Goal: Task Accomplishment & Management: Manage account settings

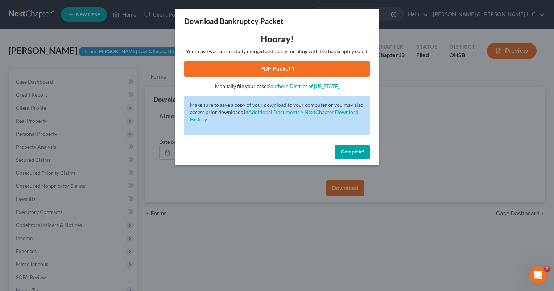
click at [341, 149] on span "Complete!" at bounding box center [352, 152] width 23 height 6
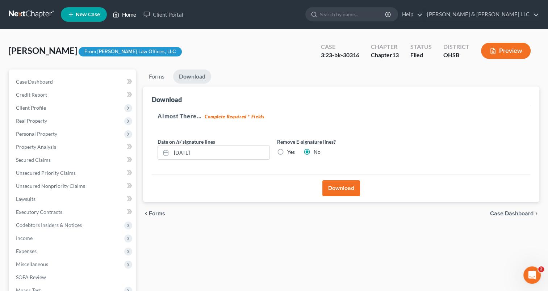
click at [129, 14] on link "Home" at bounding box center [124, 14] width 31 height 13
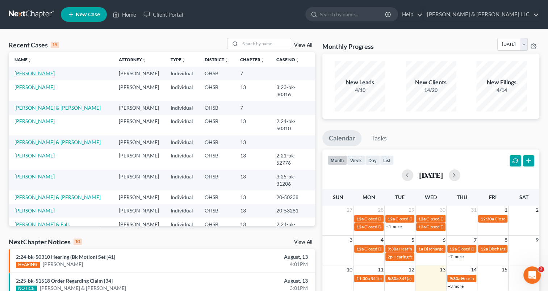
click at [46, 71] on link "[PERSON_NAME]" at bounding box center [34, 73] width 40 height 6
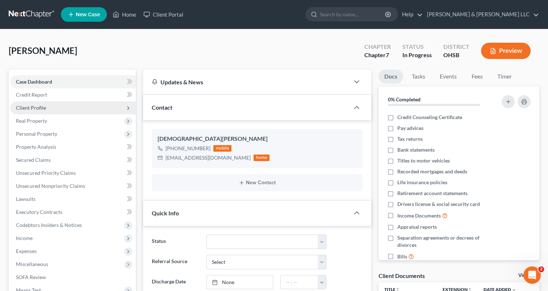
click at [38, 108] on span "Client Profile" at bounding box center [31, 108] width 30 height 6
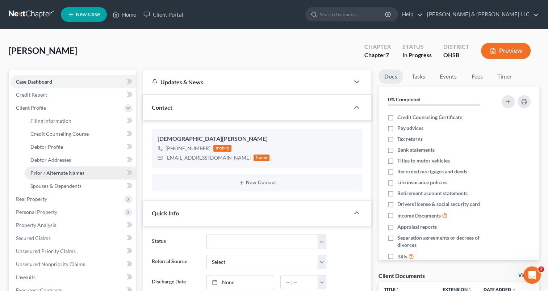
click at [49, 171] on span "Prior / Alternate Names" at bounding box center [57, 173] width 54 height 6
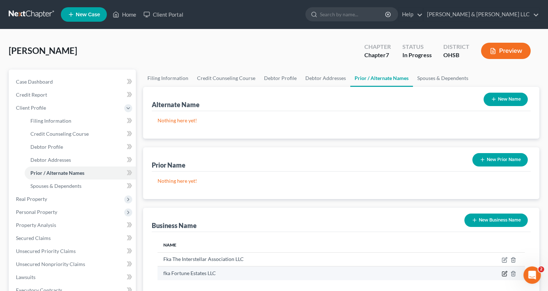
click at [505, 273] on icon "button" at bounding box center [505, 273] width 3 height 3
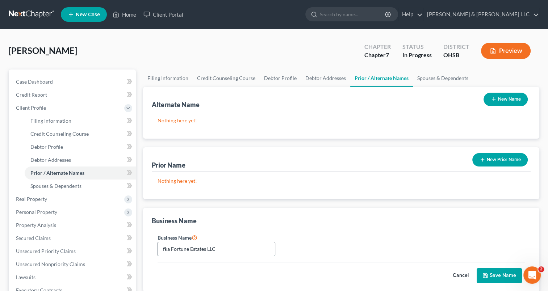
click at [166, 249] on input "fka Fortune Estates LLC" at bounding box center [216, 249] width 117 height 14
type input "Fka Fortune Estates LLC"
click at [484, 276] on icon "submit" at bounding box center [486, 276] width 4 height 4
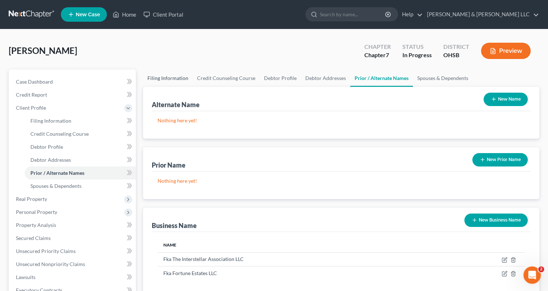
click at [167, 78] on link "Filing Information" at bounding box center [168, 78] width 50 height 17
select select "1"
select select "0"
select select "36"
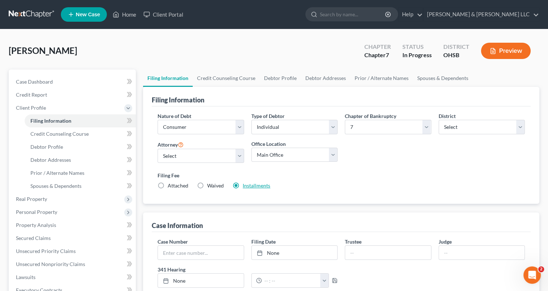
click at [245, 185] on link "Installments" at bounding box center [257, 186] width 28 height 6
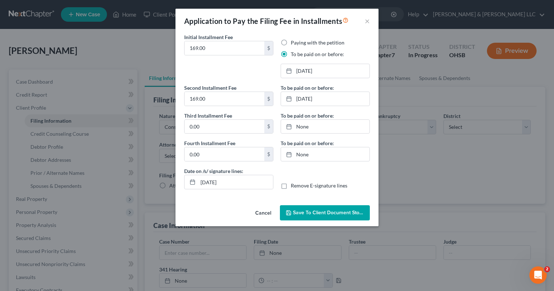
click at [303, 215] on span "Save to Client Document Storage" at bounding box center [331, 213] width 77 height 6
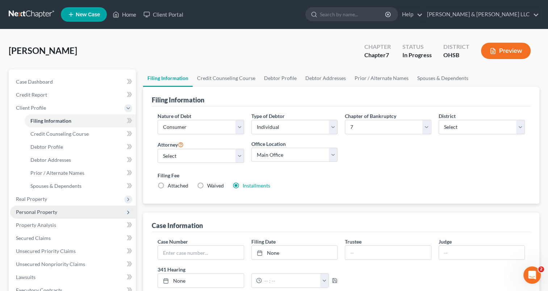
click at [63, 214] on span "Personal Property" at bounding box center [73, 212] width 126 height 13
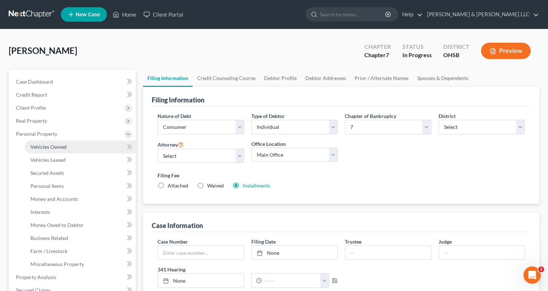
click at [84, 150] on link "Vehicles Owned" at bounding box center [80, 147] width 111 height 13
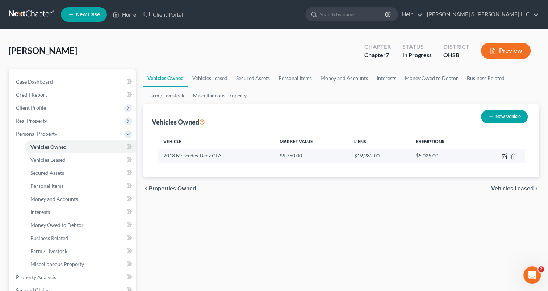
click at [503, 157] on icon "button" at bounding box center [505, 157] width 6 height 6
select select "0"
select select "8"
select select "2"
select select "0"
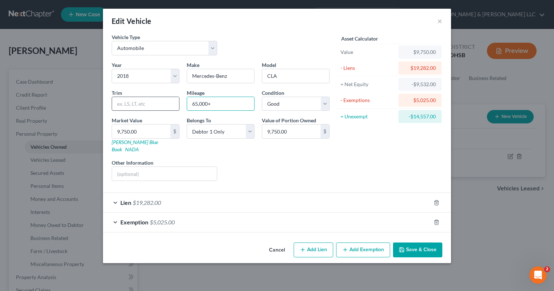
drag, startPoint x: 213, startPoint y: 103, endPoint x: 164, endPoint y: 101, distance: 49.7
click at [164, 101] on div "Year Select 2026 2025 2024 2023 2022 2021 2020 2019 2018 2017 2016 2015 2014 20…" at bounding box center [220, 124] width 225 height 126
click at [411, 243] on button "Save & Close" at bounding box center [417, 250] width 49 height 15
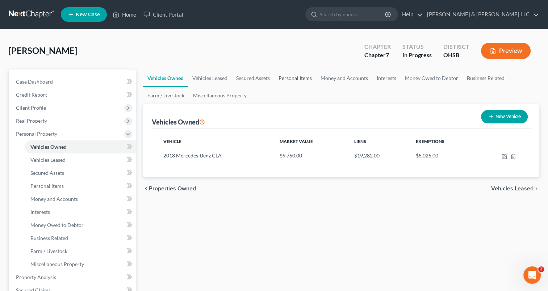
click at [288, 79] on link "Personal Items" at bounding box center [295, 78] width 42 height 17
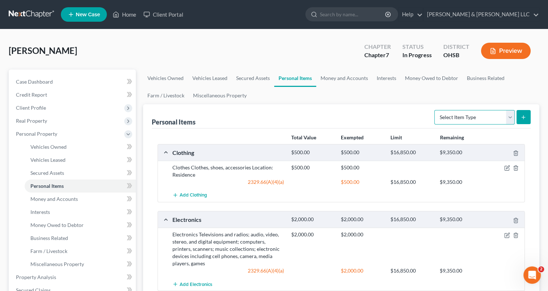
click at [509, 117] on select "Select Item Type Clothing Collectibles Of Value Electronics Firearms Household …" at bounding box center [475, 117] width 80 height 14
select select "sports_and_hobby_equipment"
click at [435, 110] on select "Select Item Type Clothing Collectibles Of Value Electronics Firearms Household …" at bounding box center [475, 117] width 80 height 14
click at [523, 120] on button "submit" at bounding box center [524, 117] width 14 height 14
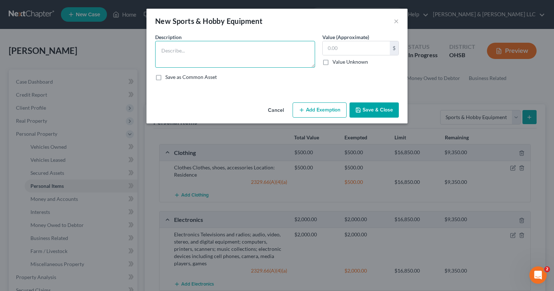
click at [302, 57] on textarea at bounding box center [235, 54] width 160 height 27
type textarea "Music speakers"
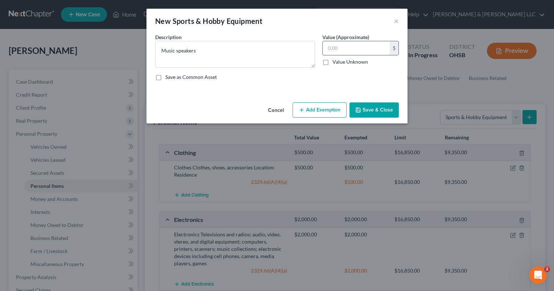
click at [336, 51] on input "text" at bounding box center [356, 48] width 67 height 14
type input "200"
click at [314, 110] on button "Add Exemption" at bounding box center [320, 110] width 54 height 15
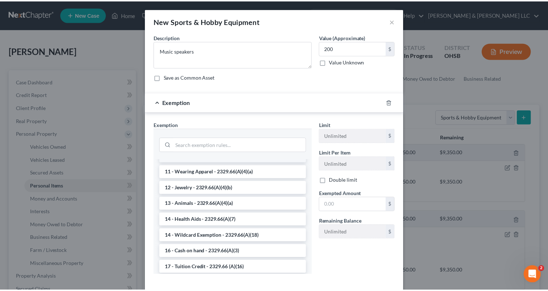
scroll to position [82, 0]
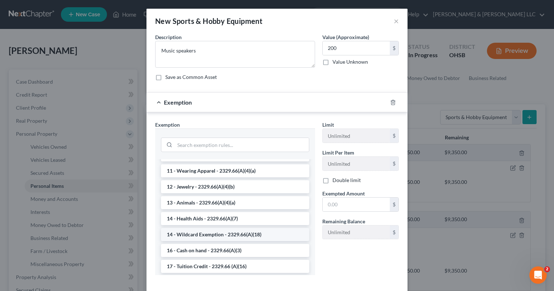
click at [203, 236] on li "14 - Wildcard Exemption - 2329.66(A)(18)" at bounding box center [235, 234] width 148 height 13
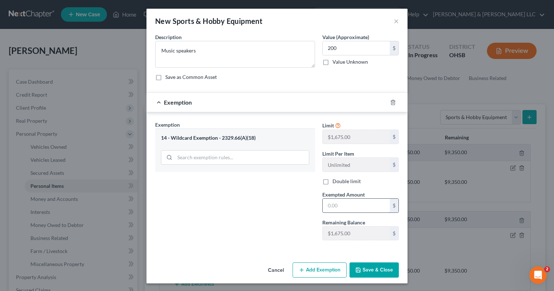
click at [335, 208] on input "text" at bounding box center [356, 206] width 67 height 14
type input "200"
click at [358, 267] on button "Save & Close" at bounding box center [373, 270] width 49 height 15
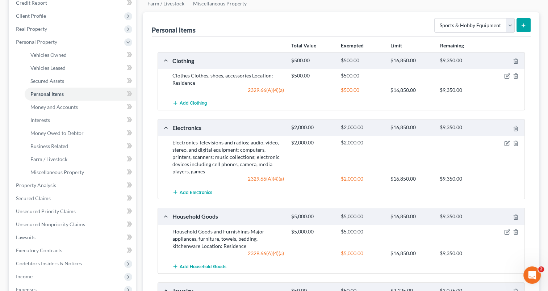
scroll to position [92, 0]
click at [507, 25] on select "Select Item Type Clothing Collectibles Of Value Electronics Firearms Household …" at bounding box center [475, 25] width 80 height 14
select select "pets"
click at [435, 18] on select "Select Item Type Clothing Collectibles Of Value Electronics Firearms Household …" at bounding box center [475, 25] width 80 height 14
click at [521, 23] on icon "submit" at bounding box center [524, 25] width 6 height 6
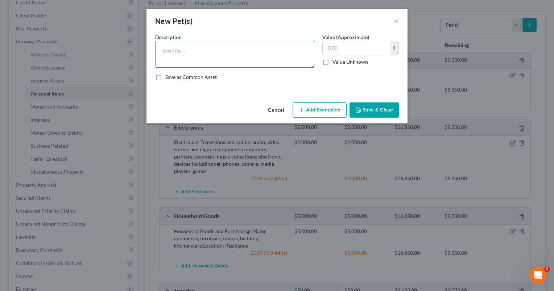
click at [246, 54] on textarea at bounding box center [235, 54] width 160 height 27
type textarea "Pet dog"
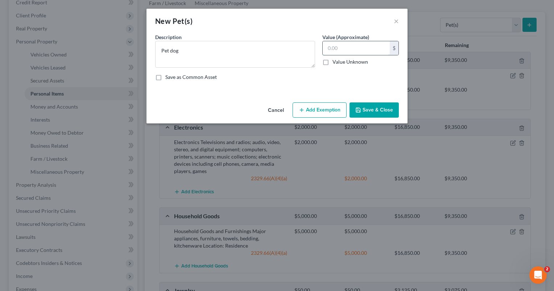
click at [344, 48] on input "text" at bounding box center [356, 48] width 67 height 14
type input "0"
click at [377, 110] on button "Save & Close" at bounding box center [373, 110] width 49 height 15
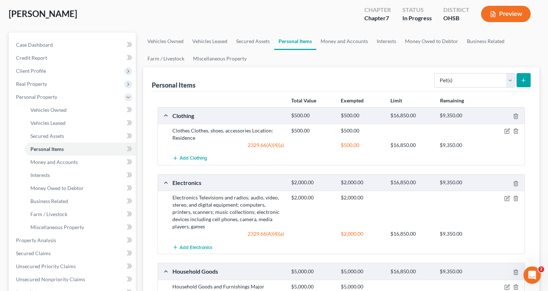
scroll to position [36, 0]
click at [387, 41] on link "Interests" at bounding box center [387, 41] width 28 height 17
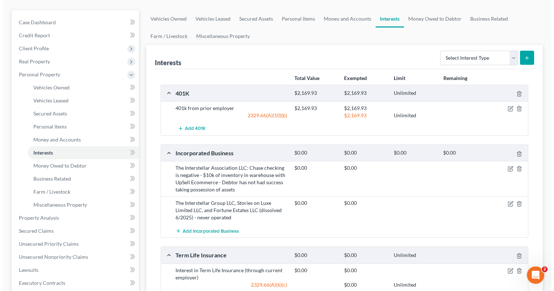
scroll to position [60, 0]
click at [507, 202] on icon "button" at bounding box center [507, 202] width 3 height 3
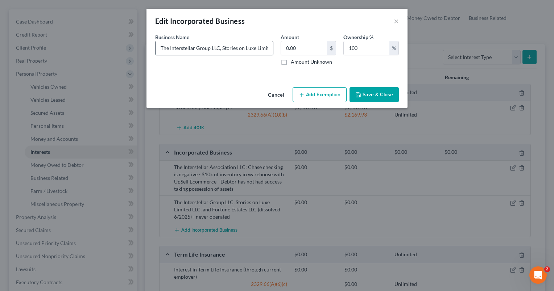
click at [253, 49] on input "The Interstellar Group LLC, Stories on Luxe Limited LLC, and Fortune Estates LL…" at bounding box center [213, 48] width 117 height 14
drag, startPoint x: 200, startPoint y: 49, endPoint x: 231, endPoint y: 48, distance: 30.5
click at [231, 48] on input "The Interstellar Group LLC, Stories on Luxe Limited LLC, and Fortune Estates LL…" at bounding box center [213, 48] width 117 height 14
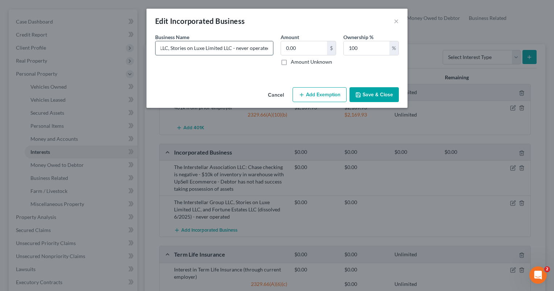
click at [170, 47] on input "The Interstellar Group LLC, Stories on Luxe Limited LLC - never operated" at bounding box center [213, 48] width 117 height 14
type input "The Interstellar Group LLC and Stories on Luxe Limited LLC - never operated"
click at [358, 97] on icon "button" at bounding box center [358, 95] width 4 height 4
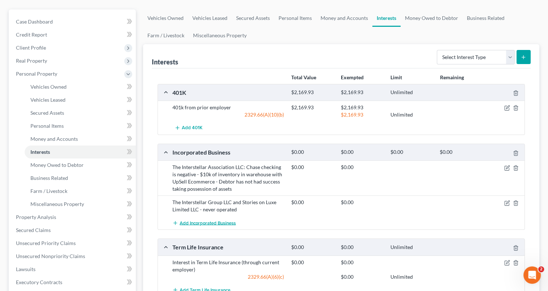
click at [228, 221] on span "Add Incorporated Business" at bounding box center [208, 223] width 56 height 6
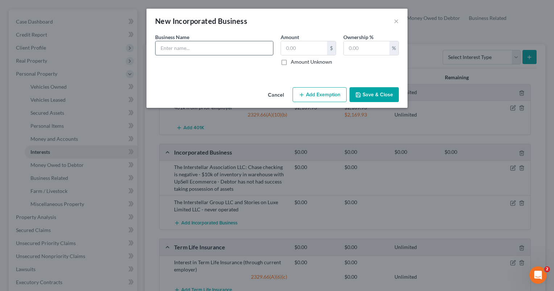
click at [198, 51] on input "text" at bounding box center [213, 48] width 117 height 14
paste input ", and Fortune Estates LLC (dissolved 6/2025)"
click at [171, 48] on input ", and Fortune Estates LLC (dissolved 6/2025)" at bounding box center [213, 48] width 117 height 14
click at [254, 50] on input "Fortune Estates LLC (dissolved 6/2025)" at bounding box center [213, 48] width 117 height 14
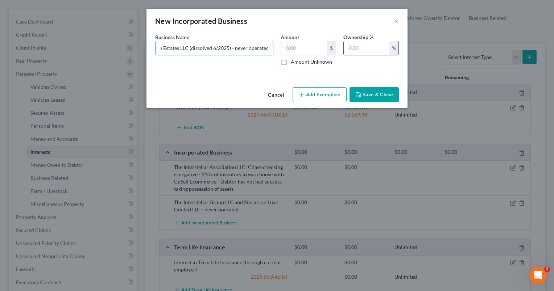
type input "Fortune Estates LLC (dissolved 6/2025) - never operated"
click at [356, 47] on input "text" at bounding box center [367, 48] width 46 height 14
type input "100"
click at [306, 47] on input "text" at bounding box center [304, 48] width 46 height 14
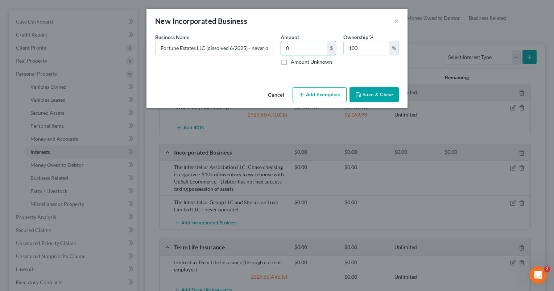
type input "0"
click at [256, 74] on div "An exemption set must first be selected from the Filing Information section. Bu…" at bounding box center [276, 58] width 261 height 51
click at [371, 94] on button "Save & Close" at bounding box center [373, 94] width 49 height 15
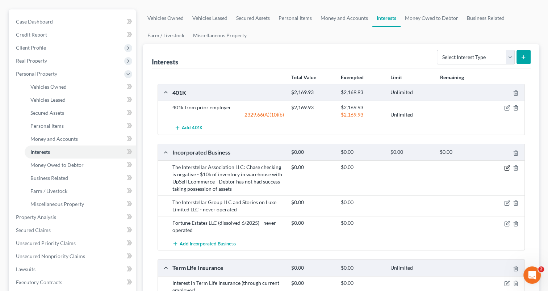
click at [507, 168] on icon "button" at bounding box center [507, 167] width 3 height 3
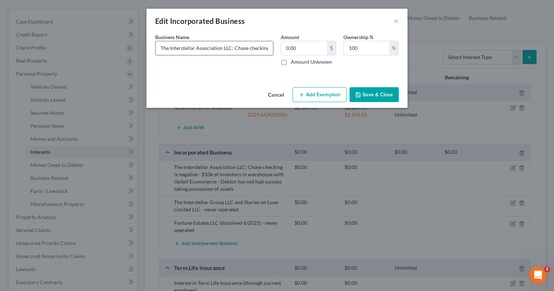
click at [248, 48] on input "The Interstellar Association LLC: Chase checking is negative - $10k of inventor…" at bounding box center [213, 48] width 117 height 14
drag, startPoint x: 223, startPoint y: 47, endPoint x: 244, endPoint y: 53, distance: 21.8
click at [244, 53] on input "The Interstellar Association LLC: $10k of inventory in warehouse with UpSell Ec…" at bounding box center [213, 48] width 117 height 14
click at [270, 49] on input "The Interstellar Association LLC: $10k of inventory in warehouse with UpSell Ec…" at bounding box center [213, 48] width 117 height 14
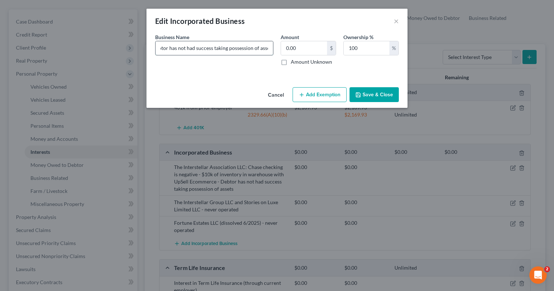
click at [270, 49] on input "The Interstellar Association LLC: $10k of inventory in warehouse with UpSell Ec…" at bounding box center [213, 48] width 117 height 14
drag, startPoint x: 268, startPoint y: 48, endPoint x: 211, endPoint y: 48, distance: 57.6
click at [211, 48] on input "The Interstellar Association LLC: $10k of inventory in warehouse with UpSell Ec…" at bounding box center [213, 48] width 117 height 14
type input "The Interstellar Association LLC: $10k of inventory in warehouse with UpSell Ec…"
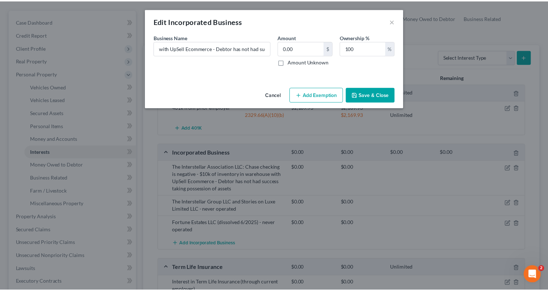
scroll to position [0, 0]
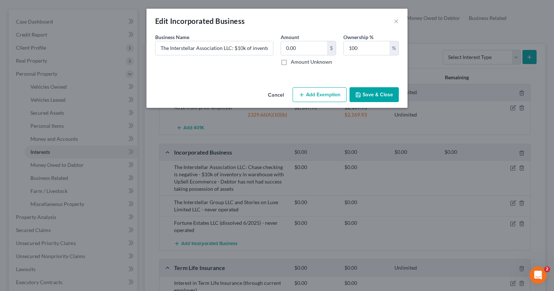
click at [358, 96] on icon "button" at bounding box center [358, 95] width 6 height 6
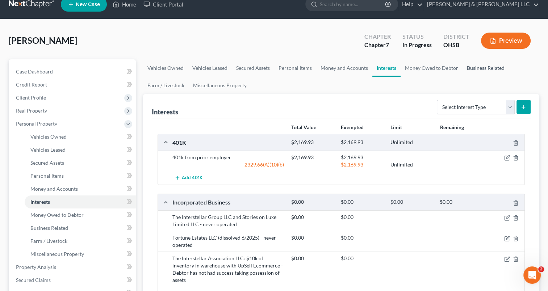
scroll to position [7, 0]
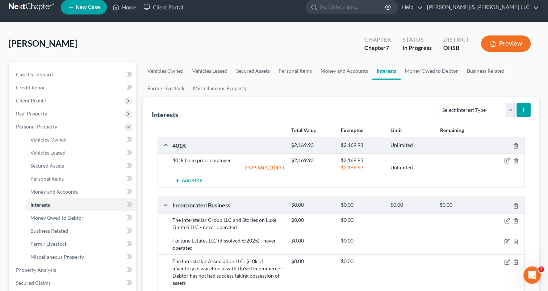
click at [495, 43] on icon "button" at bounding box center [493, 43] width 4 height 5
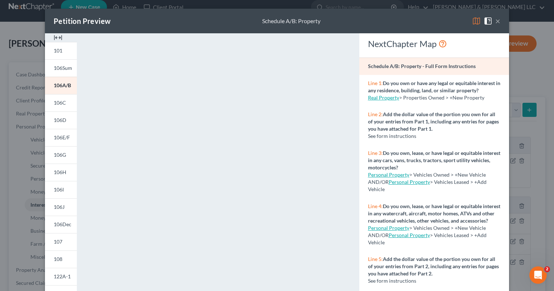
click at [495, 21] on button "×" at bounding box center [497, 21] width 5 height 9
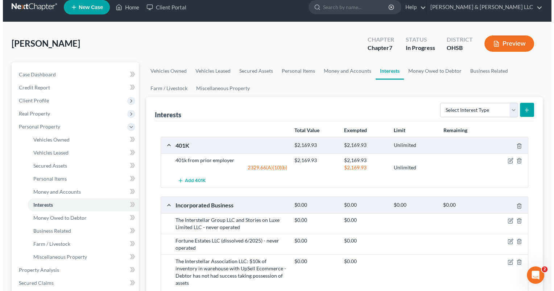
scroll to position [65, 0]
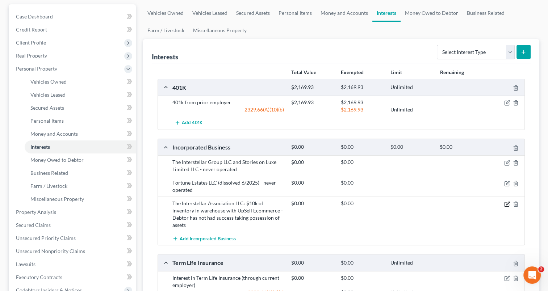
click at [507, 203] on icon "button" at bounding box center [507, 203] width 3 height 3
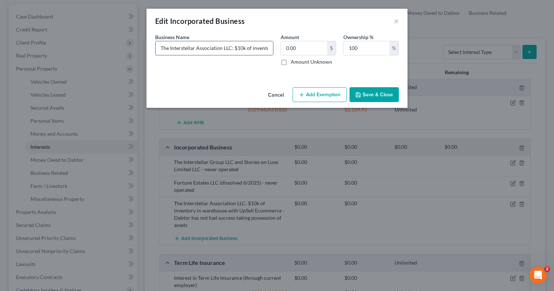
click at [263, 49] on input "The Interstellar Association LLC: $10k of inventory in warehouse with UpSell Ec…" at bounding box center [213, 48] width 117 height 14
drag, startPoint x: 235, startPoint y: 46, endPoint x: 445, endPoint y: 80, distance: 213.2
click at [445, 80] on div "Edit Incorporated Business × An exemption set must first be selected from the F…" at bounding box center [277, 145] width 554 height 291
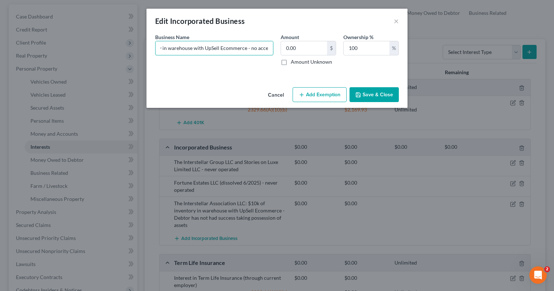
type input "The Interstellar Association LLC: $10k of inventory in warehouse with UpSell Ec…"
click at [380, 90] on button "Save & Close" at bounding box center [373, 94] width 49 height 15
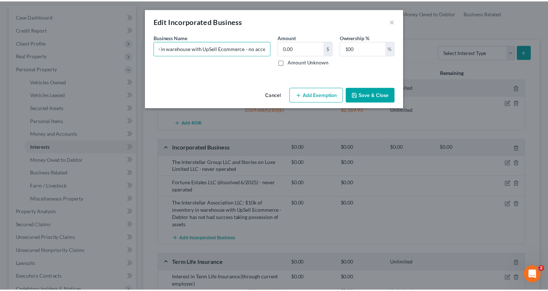
scroll to position [0, 0]
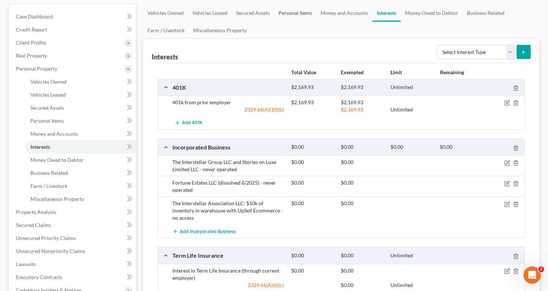
click at [296, 11] on link "Personal Items" at bounding box center [295, 12] width 42 height 17
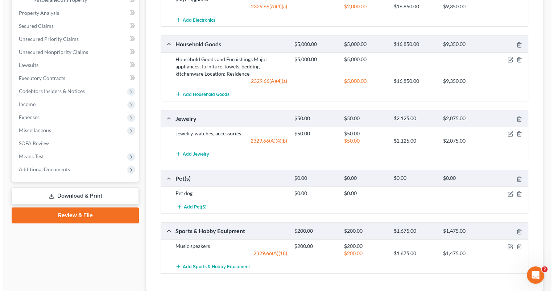
scroll to position [313, 0]
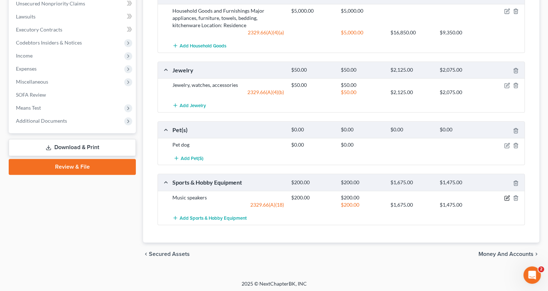
click at [507, 198] on icon "button" at bounding box center [508, 198] width 6 height 6
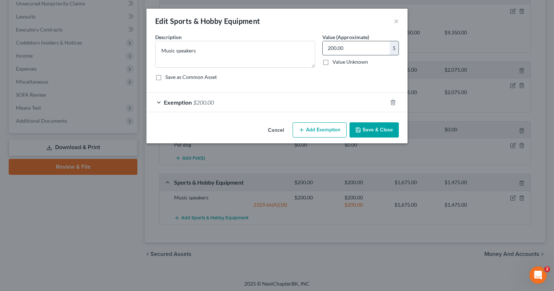
click at [364, 45] on input "200.00" at bounding box center [356, 48] width 67 height 14
type input "100"
click at [187, 103] on span "Exemption" at bounding box center [178, 102] width 28 height 7
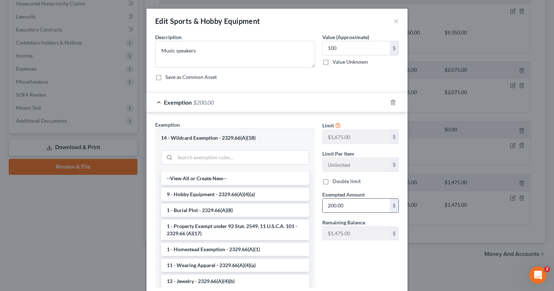
click at [340, 204] on input "200.00" at bounding box center [356, 206] width 67 height 14
type input "100"
click at [329, 260] on div "Limit $1,675.00 $ Limit Per Item Unlimited $ Double limit Exempted Amount * 100…" at bounding box center [361, 207] width 84 height 173
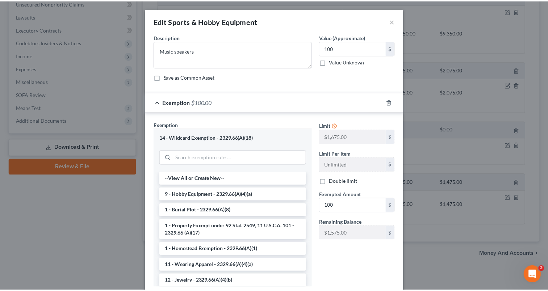
scroll to position [48, 0]
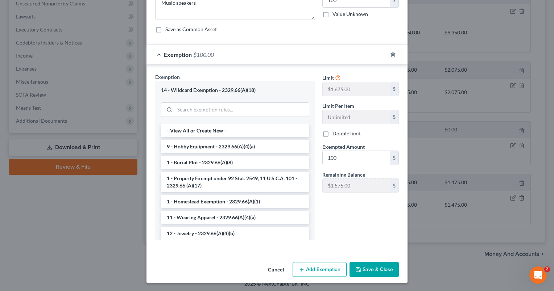
click at [357, 268] on icon "button" at bounding box center [358, 270] width 4 height 4
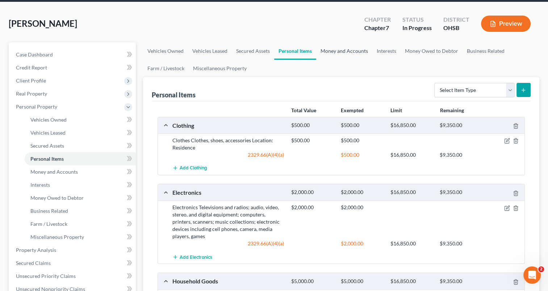
click at [354, 51] on link "Money and Accounts" at bounding box center [344, 50] width 56 height 17
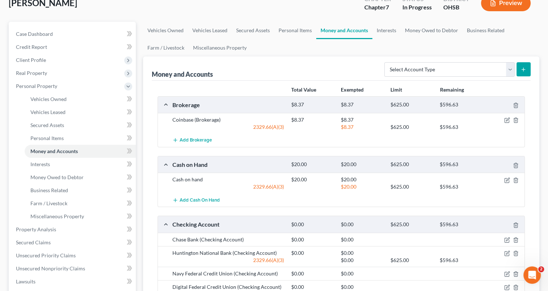
scroll to position [51, 0]
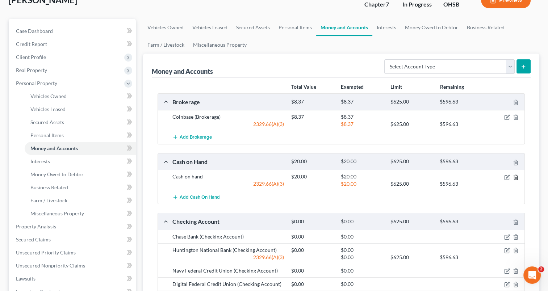
click at [518, 177] on icon "button" at bounding box center [515, 177] width 3 height 5
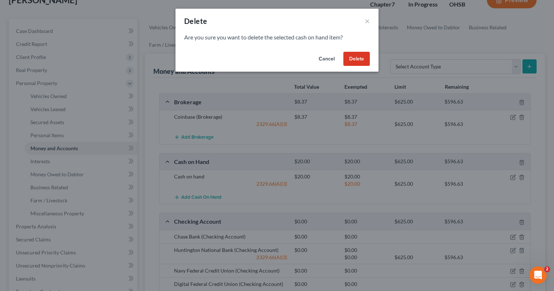
click at [360, 60] on button "Delete" at bounding box center [356, 59] width 26 height 14
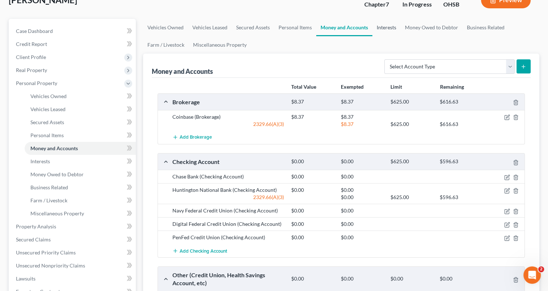
click at [383, 29] on link "Interests" at bounding box center [387, 27] width 28 height 17
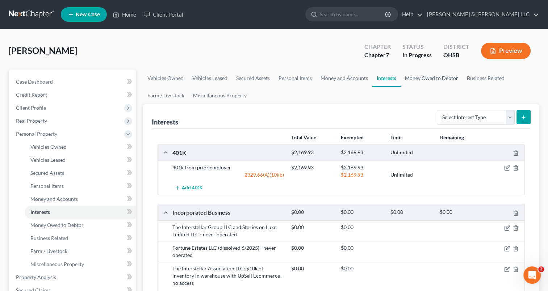
click at [412, 78] on link "Money Owed to Debtor" at bounding box center [432, 78] width 62 height 17
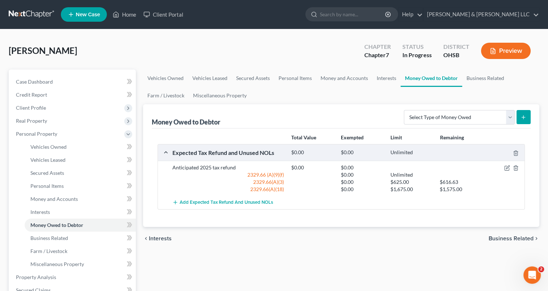
click at [494, 53] on icon "button" at bounding box center [493, 51] width 4 height 5
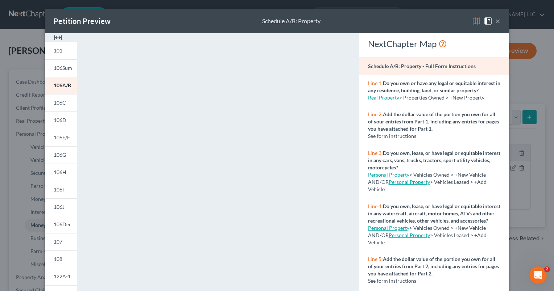
click at [495, 20] on button "×" at bounding box center [497, 21] width 5 height 9
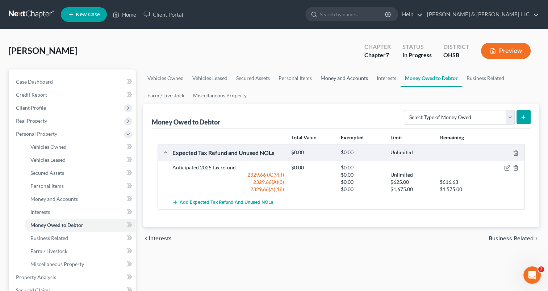
click at [336, 79] on link "Money and Accounts" at bounding box center [344, 78] width 56 height 17
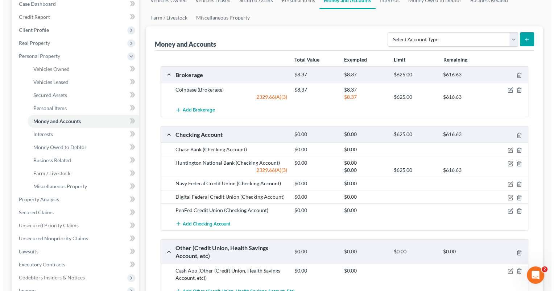
scroll to position [79, 0]
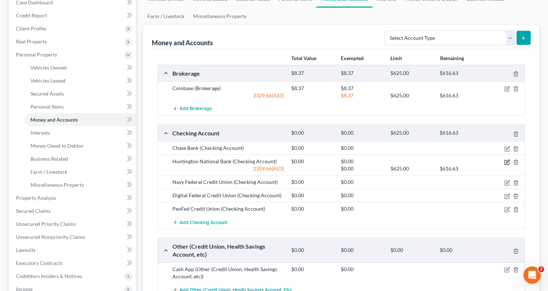
click at [506, 162] on icon "button" at bounding box center [508, 162] width 6 height 6
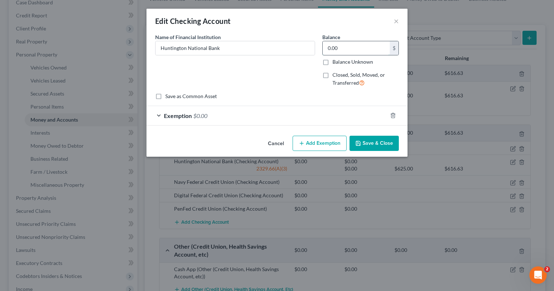
click at [348, 50] on input "0.00" at bounding box center [356, 48] width 67 height 14
type input "12.08"
click at [192, 117] on div "Exemption $0.00" at bounding box center [266, 115] width 241 height 19
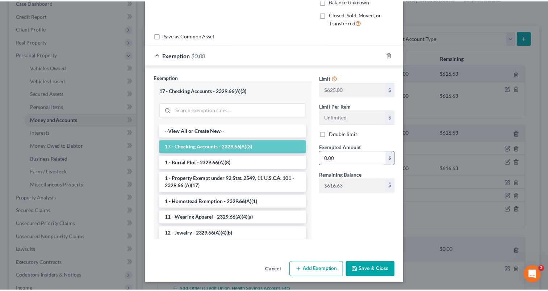
scroll to position [61, 0]
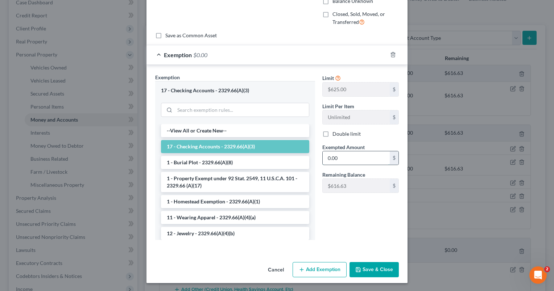
click at [339, 158] on input "0.00" at bounding box center [356, 159] width 67 height 14
type input "12.08"
click at [371, 268] on button "Save & Close" at bounding box center [373, 269] width 49 height 15
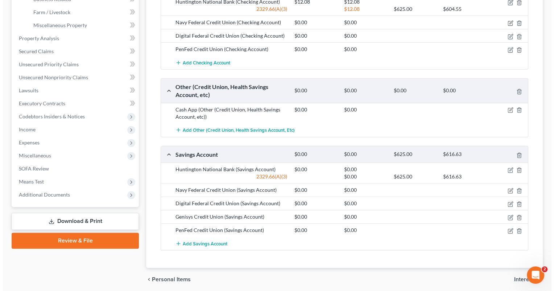
scroll to position [242, 0]
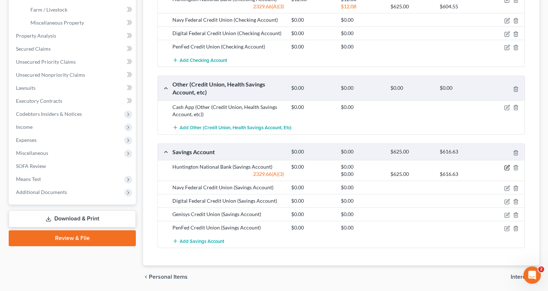
click at [509, 166] on icon "button" at bounding box center [508, 168] width 6 height 6
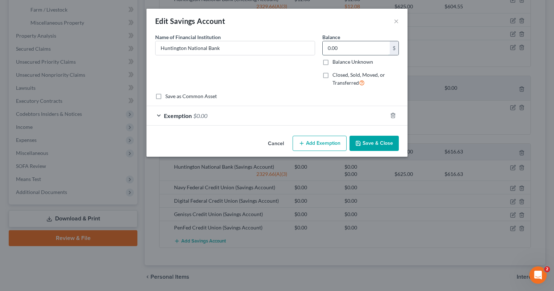
click at [367, 46] on input "0.00" at bounding box center [356, 48] width 67 height 14
type input "90.01"
click at [157, 117] on div "Exemption $0.00" at bounding box center [266, 115] width 241 height 19
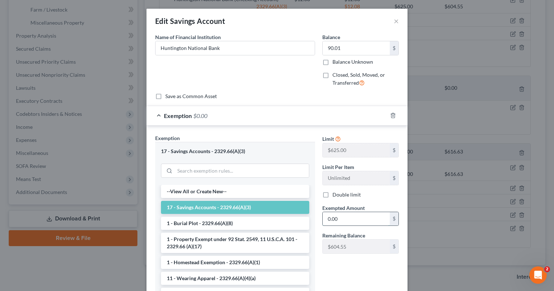
click at [337, 223] on input "0.00" at bounding box center [356, 219] width 67 height 14
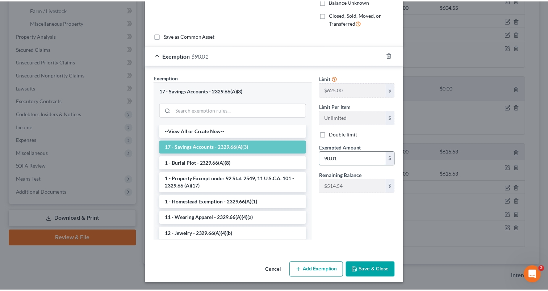
scroll to position [61, 0]
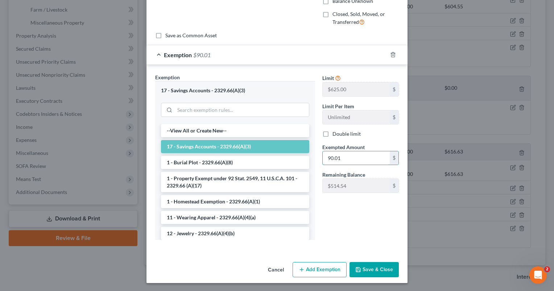
type input "90.01"
click at [365, 266] on button "Save & Close" at bounding box center [373, 269] width 49 height 15
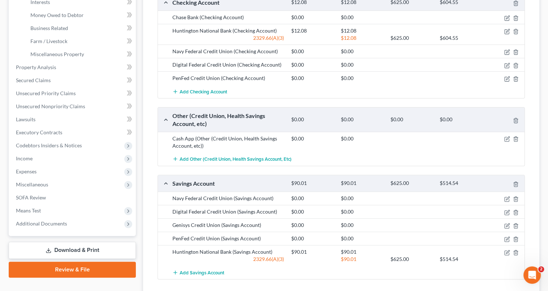
scroll to position [204, 0]
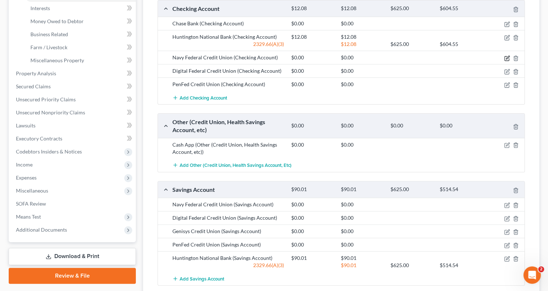
click at [508, 56] on icon "button" at bounding box center [507, 57] width 3 height 3
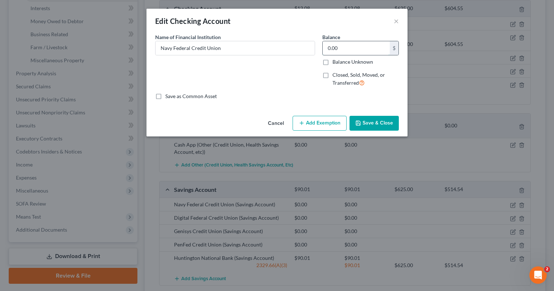
click at [345, 50] on input "0.00" at bounding box center [356, 48] width 67 height 14
type input "192.07"
click at [312, 121] on button "Add Exemption" at bounding box center [320, 123] width 54 height 15
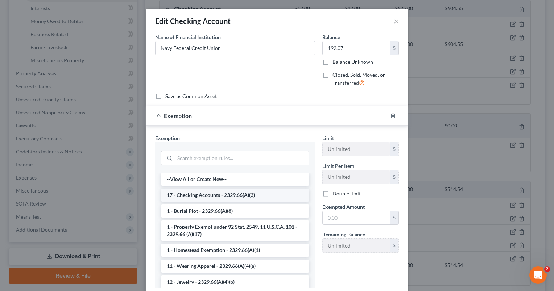
click at [211, 194] on li "17 - Checking Accounts - 2329.66(A)(3)" at bounding box center [235, 195] width 148 height 13
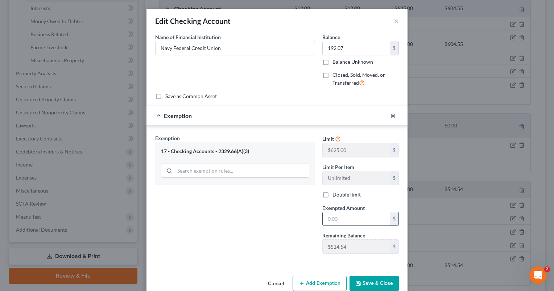
click at [340, 219] on input "text" at bounding box center [356, 219] width 67 height 14
type input "192.07"
click at [356, 284] on icon "button" at bounding box center [358, 284] width 6 height 6
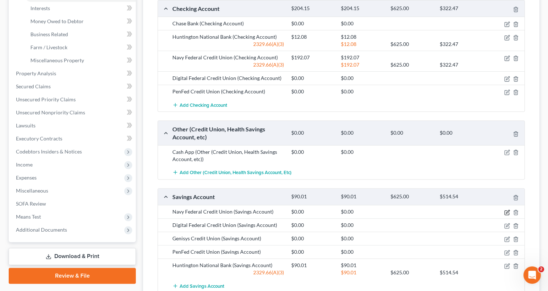
click at [506, 211] on icon "button" at bounding box center [508, 213] width 6 height 6
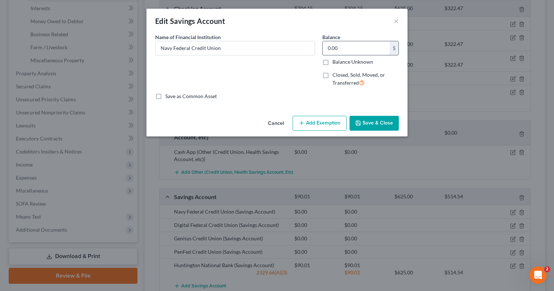
click at [342, 42] on input "0.00" at bounding box center [356, 48] width 67 height 14
type input "5"
click at [318, 120] on button "Add Exemption" at bounding box center [320, 123] width 54 height 15
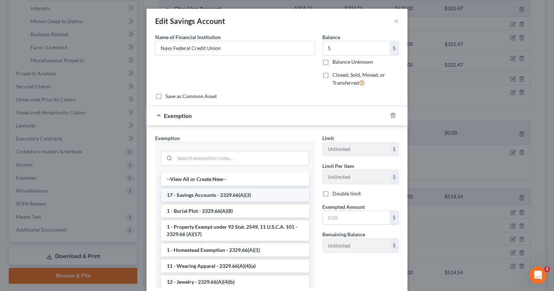
click at [225, 196] on li "17 - Savings Accounts - 2329.66(A)(3)" at bounding box center [235, 195] width 148 height 13
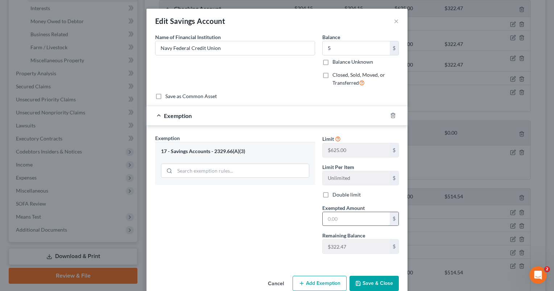
click at [346, 220] on input "text" at bounding box center [356, 219] width 67 height 14
type input "5"
click at [355, 281] on icon "button" at bounding box center [358, 284] width 6 height 6
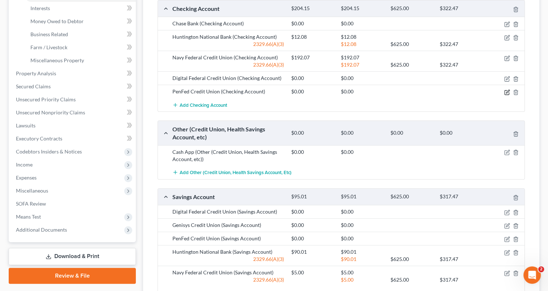
click at [508, 90] on icon "button" at bounding box center [508, 93] width 6 height 6
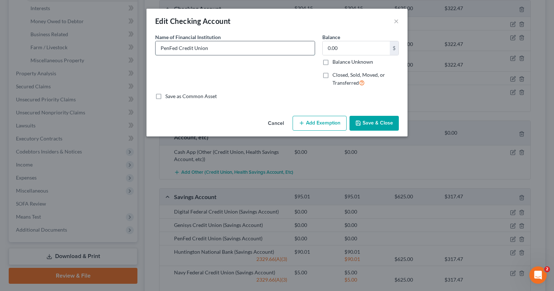
click at [244, 51] on input "PenFed Credit Union" at bounding box center [234, 48] width 159 height 14
type input "PenFed Credit Union (checking and savings)"
type input "0.03"
click at [306, 126] on button "Add Exemption" at bounding box center [320, 123] width 54 height 15
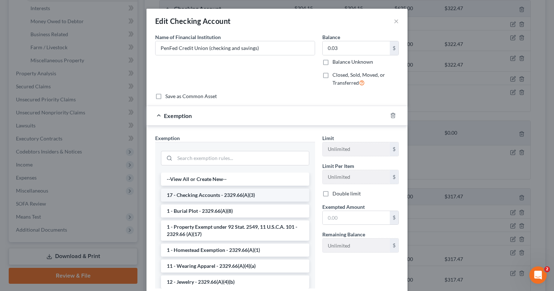
click at [220, 196] on li "17 - Checking Accounts - 2329.66(A)(3)" at bounding box center [235, 195] width 148 height 13
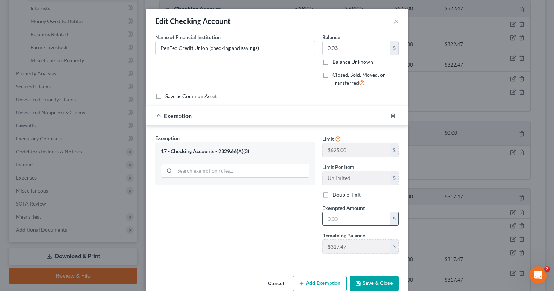
click at [337, 219] on input "text" at bounding box center [356, 219] width 67 height 14
type input "0.03"
click at [367, 281] on button "Save & Close" at bounding box center [373, 283] width 49 height 15
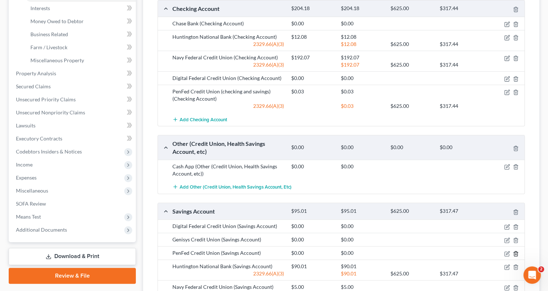
click at [517, 254] on line "button" at bounding box center [517, 254] width 0 height 1
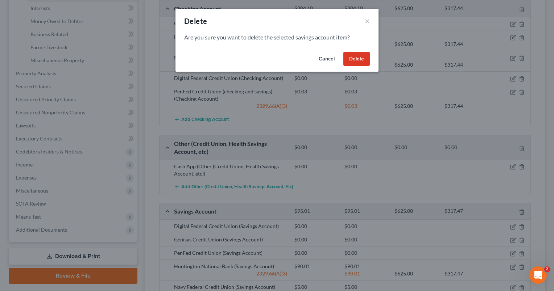
click at [357, 58] on button "Delete" at bounding box center [356, 59] width 26 height 14
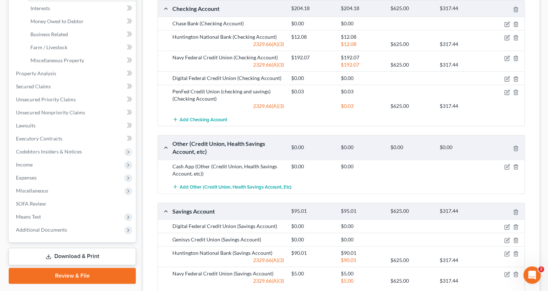
scroll to position [183, 0]
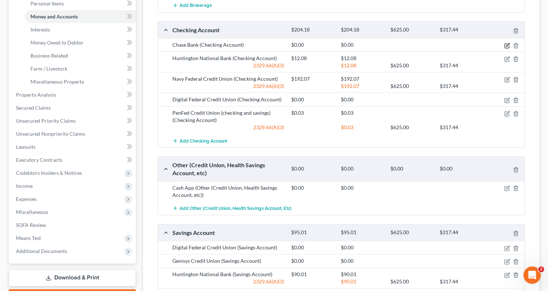
click at [506, 44] on icon "button" at bounding box center [508, 46] width 6 height 6
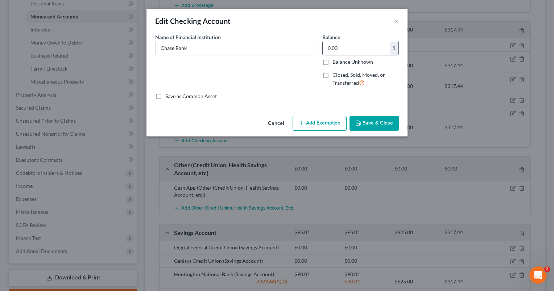
click at [344, 50] on input "0.00" at bounding box center [356, 48] width 67 height 14
type input "41.86"
click at [321, 123] on button "Add Exemption" at bounding box center [320, 123] width 54 height 15
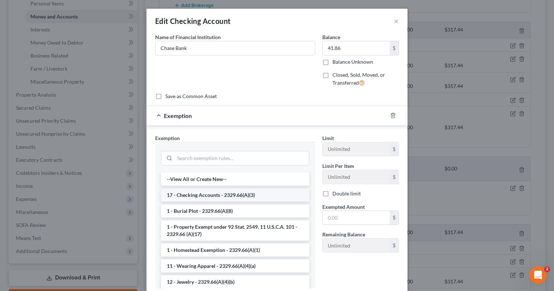
click at [229, 197] on li "17 - Checking Accounts - 2329.66(A)(3)" at bounding box center [235, 195] width 148 height 13
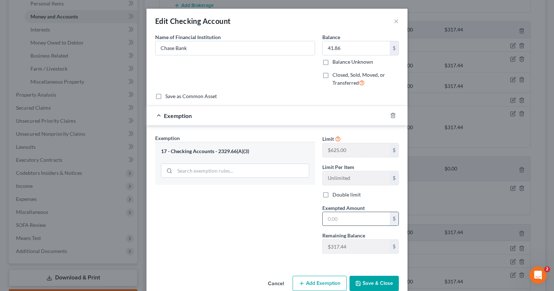
click at [350, 223] on input "text" at bounding box center [356, 219] width 67 height 14
type input "41.86"
click at [361, 282] on button "Save & Close" at bounding box center [373, 283] width 49 height 15
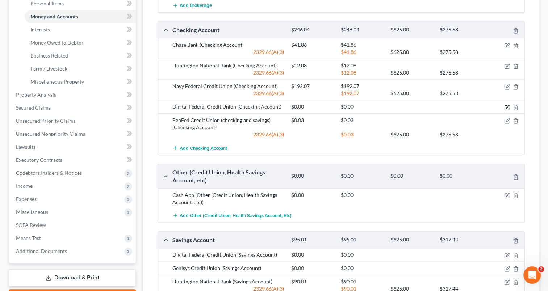
click at [506, 106] on icon "button" at bounding box center [507, 106] width 3 height 3
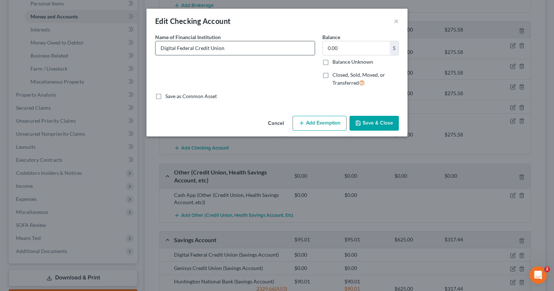
click at [238, 48] on input "Digital Federal Credit Union" at bounding box center [234, 48] width 159 height 14
click at [291, 47] on input "Digital Federal Credit Union (checking and savings" at bounding box center [234, 48] width 159 height 14
type input "Digital Federal Credit Union (checking and savings)"
type input "0.63"
click at [312, 119] on button "Add Exemption" at bounding box center [320, 123] width 54 height 15
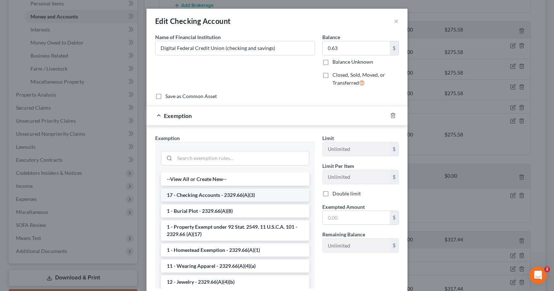
click at [199, 193] on li "17 - Checking Accounts - 2329.66(A)(3)" at bounding box center [235, 195] width 148 height 13
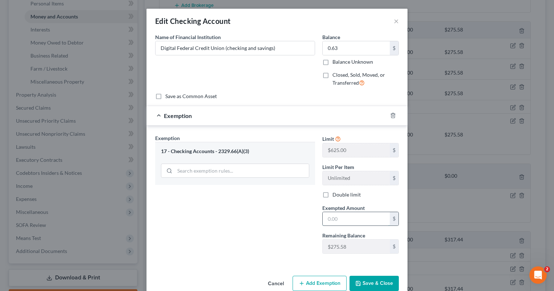
click at [358, 219] on input "text" at bounding box center [356, 219] width 67 height 14
type input "0.63"
click at [360, 283] on button "Save & Close" at bounding box center [373, 283] width 49 height 15
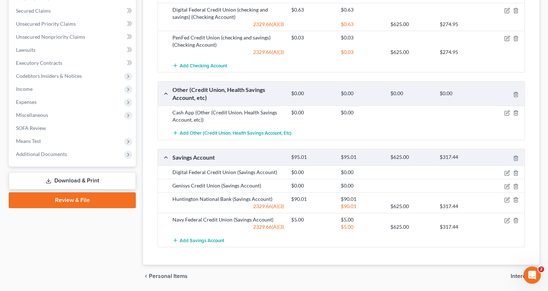
scroll to position [280, 0]
click at [517, 173] on line "button" at bounding box center [517, 173] width 0 height 1
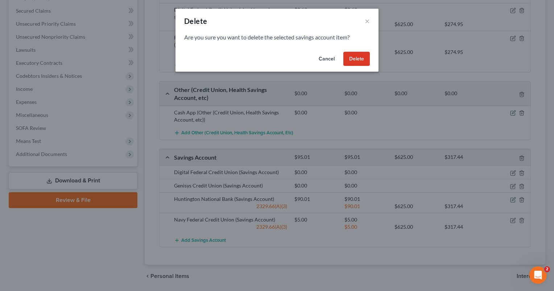
click at [356, 61] on button "Delete" at bounding box center [356, 59] width 26 height 14
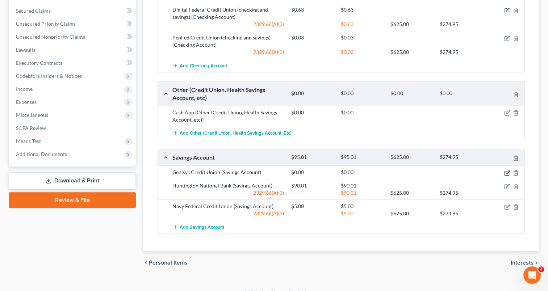
click at [505, 170] on icon "button" at bounding box center [508, 173] width 6 height 6
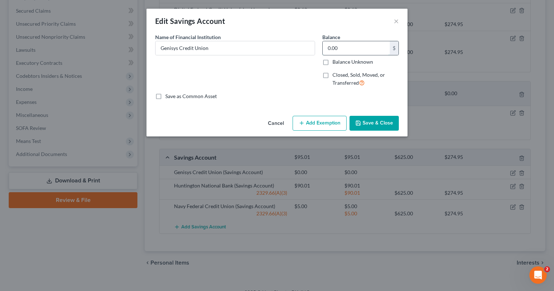
click at [344, 46] on input "0.00" at bounding box center [356, 48] width 67 height 14
type input "5"
click at [320, 122] on button "Add Exemption" at bounding box center [320, 123] width 54 height 15
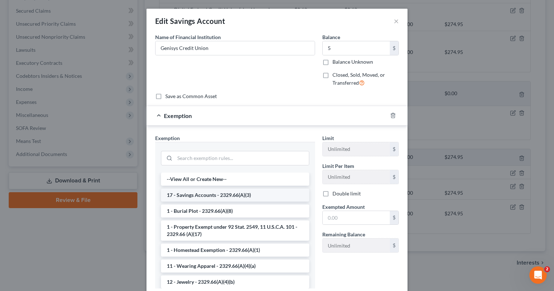
click at [215, 196] on li "17 - Savings Accounts - 2329.66(A)(3)" at bounding box center [235, 195] width 148 height 13
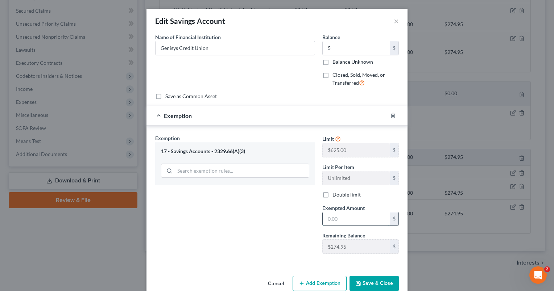
click at [341, 217] on input "text" at bounding box center [356, 219] width 67 height 14
type input "5"
click at [360, 281] on button "Save & Close" at bounding box center [373, 283] width 49 height 15
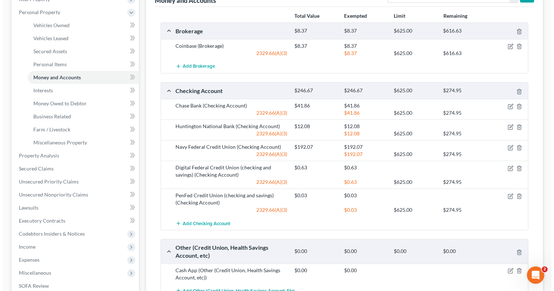
scroll to position [118, 0]
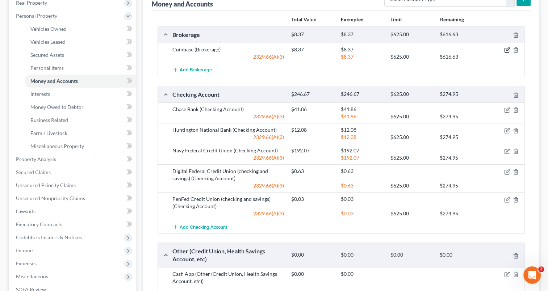
click at [507, 49] on icon "button" at bounding box center [508, 50] width 6 height 6
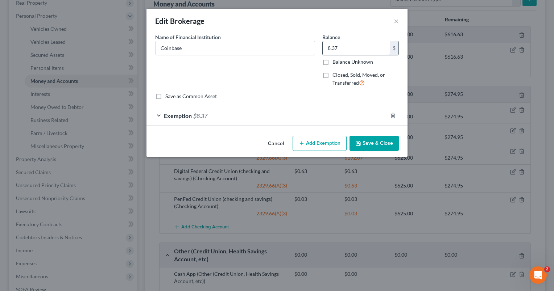
click at [355, 49] on input "8.37" at bounding box center [356, 48] width 67 height 14
type input "9.76"
click at [185, 112] on span "Exemption" at bounding box center [178, 115] width 28 height 7
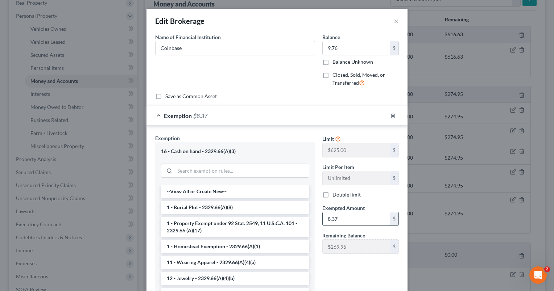
click at [349, 220] on input "8.37" at bounding box center [356, 219] width 67 height 14
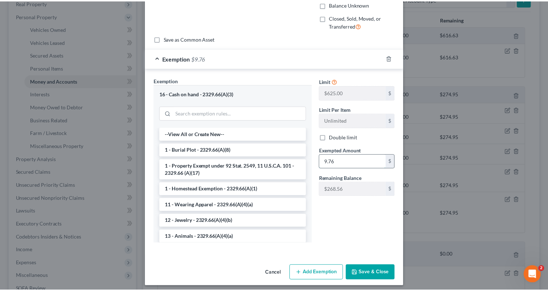
scroll to position [59, 0]
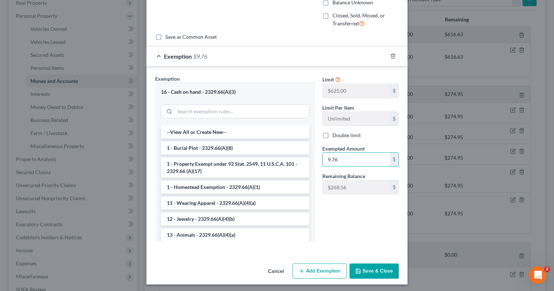
type input "9.76"
click at [356, 269] on icon "button" at bounding box center [358, 271] width 4 height 4
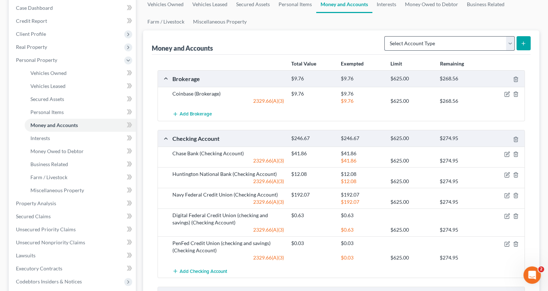
scroll to position [26, 0]
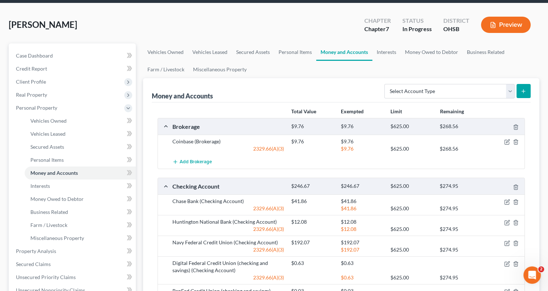
click at [501, 26] on button "Preview" at bounding box center [506, 25] width 50 height 16
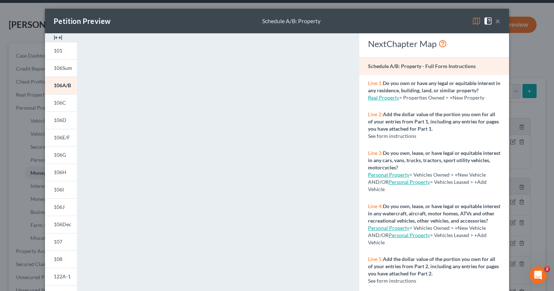
click at [495, 21] on button "×" at bounding box center [497, 21] width 5 height 9
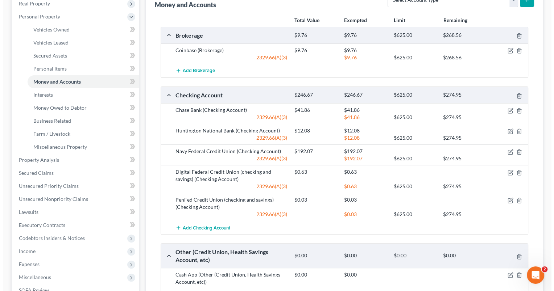
scroll to position [118, 0]
click at [505, 149] on icon "button" at bounding box center [508, 152] width 6 height 6
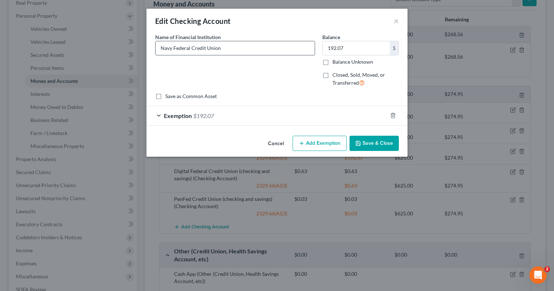
click at [246, 50] on input "Navy Federal Credit Union" at bounding box center [234, 48] width 159 height 14
type input "Navy Federal Credit Union (checking and savings)"
click at [335, 48] on input "192.07" at bounding box center [356, 48] width 67 height 14
type input "197.07"
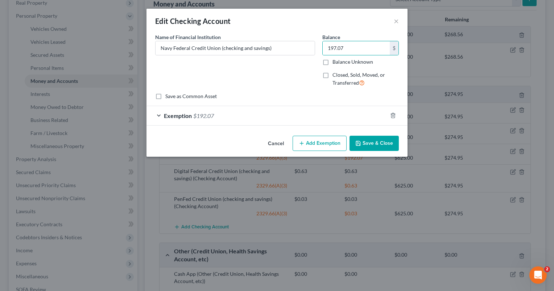
click at [181, 115] on span "Exemption" at bounding box center [178, 115] width 28 height 7
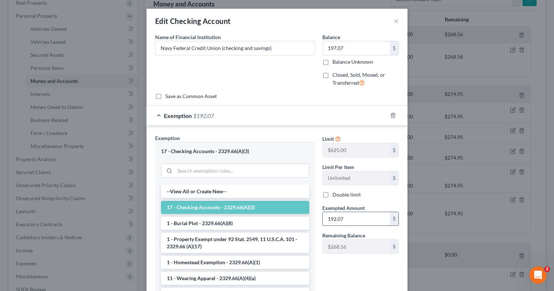
click at [332, 217] on input "192.07" at bounding box center [356, 219] width 67 height 14
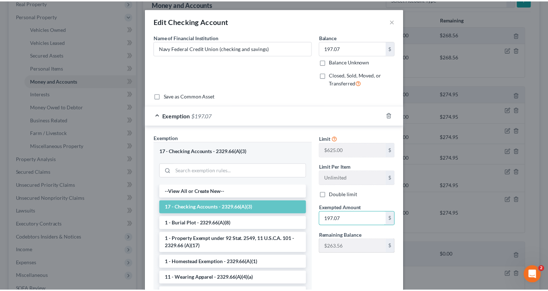
scroll to position [61, 0]
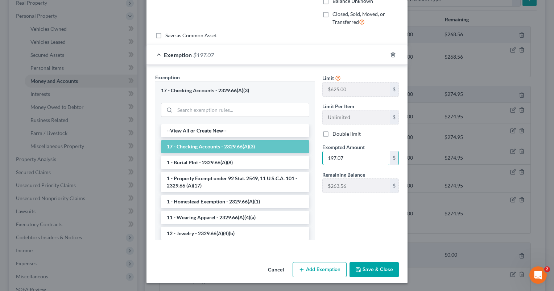
type input "197.07"
click at [361, 268] on button "Save & Close" at bounding box center [373, 269] width 49 height 15
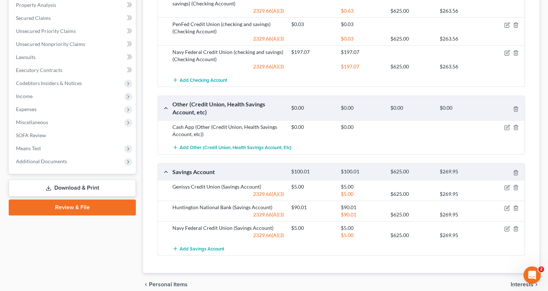
scroll to position [273, 0]
click at [516, 228] on icon "button" at bounding box center [516, 228] width 6 height 6
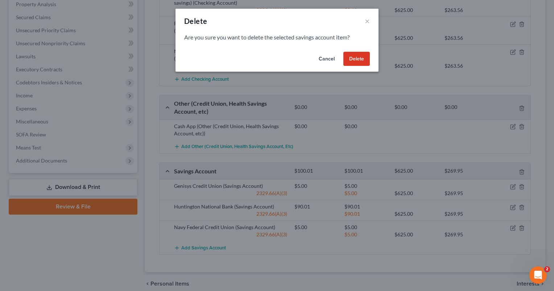
click at [357, 61] on button "Delete" at bounding box center [356, 59] width 26 height 14
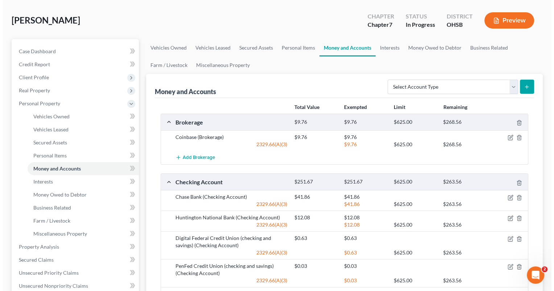
scroll to position [25, 0]
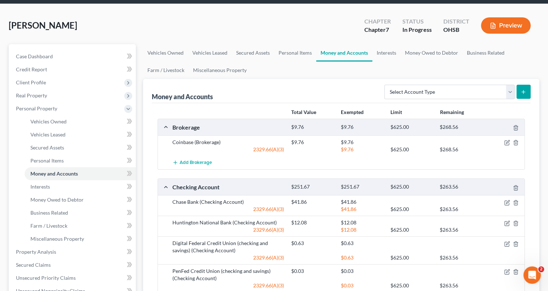
click at [495, 25] on icon "button" at bounding box center [493, 25] width 4 height 5
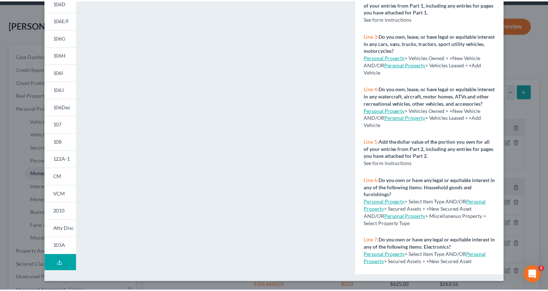
scroll to position [0, 0]
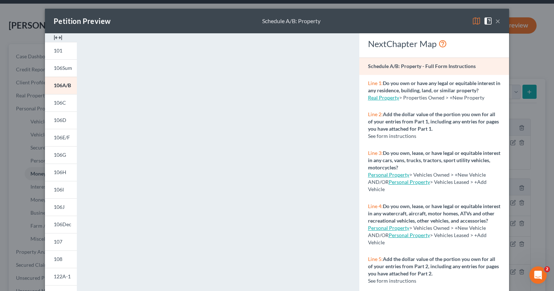
click at [495, 21] on button "×" at bounding box center [497, 21] width 5 height 9
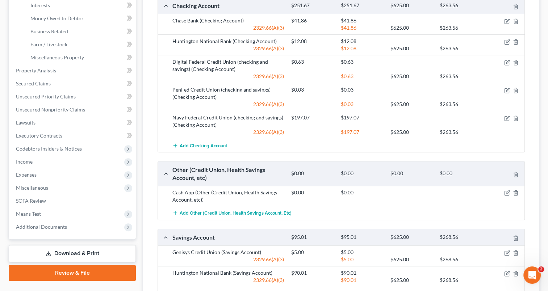
scroll to position [207, 0]
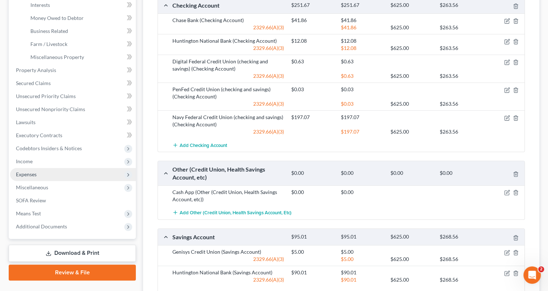
click at [40, 173] on span "Expenses" at bounding box center [73, 174] width 126 height 13
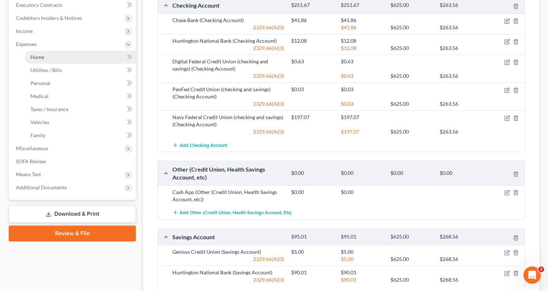
click at [51, 59] on link "Home" at bounding box center [80, 57] width 111 height 13
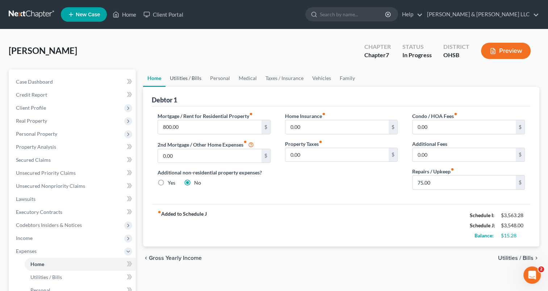
click at [187, 80] on link "Utilities / Bills" at bounding box center [186, 78] width 40 height 17
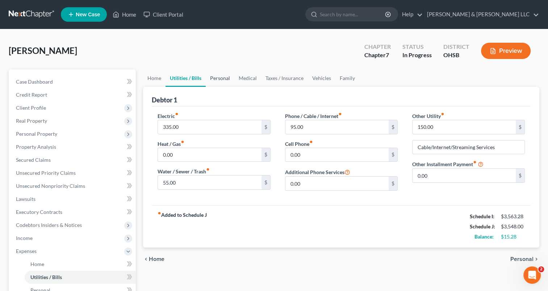
click at [223, 79] on link "Personal" at bounding box center [220, 78] width 29 height 17
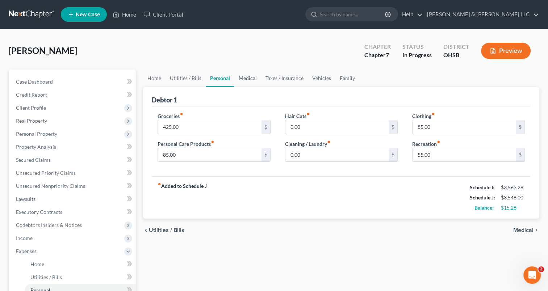
click at [245, 78] on link "Medical" at bounding box center [248, 78] width 27 height 17
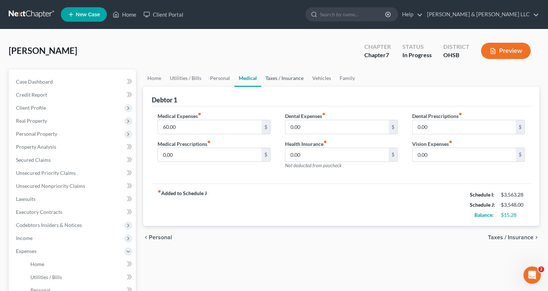
click at [281, 78] on link "Taxes / Insurance" at bounding box center [284, 78] width 47 height 17
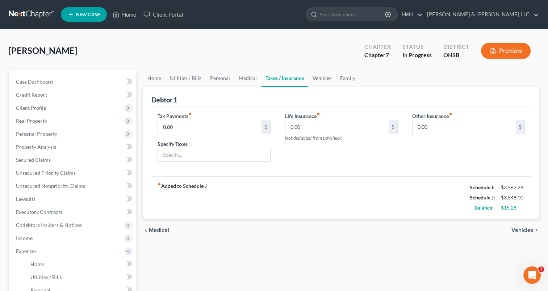
click at [318, 79] on link "Vehicles" at bounding box center [322, 78] width 28 height 17
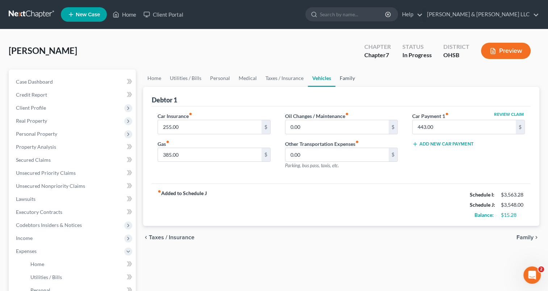
click at [351, 80] on link "Family" at bounding box center [348, 78] width 24 height 17
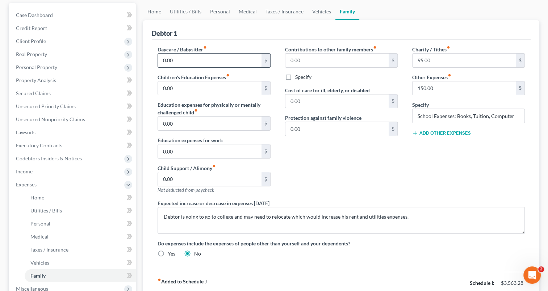
scroll to position [68, 0]
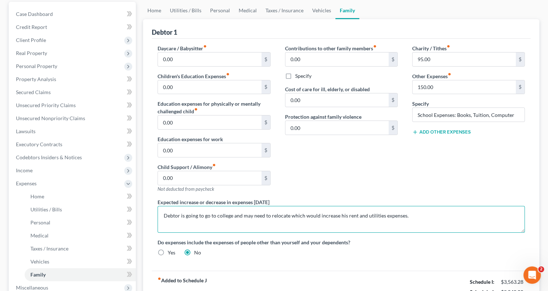
click at [208, 214] on textarea "Debtor is going to go to college and may need to relocate which would increase …" at bounding box center [342, 219] width 368 height 27
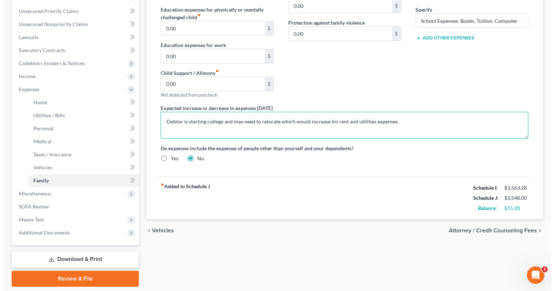
scroll to position [163, 0]
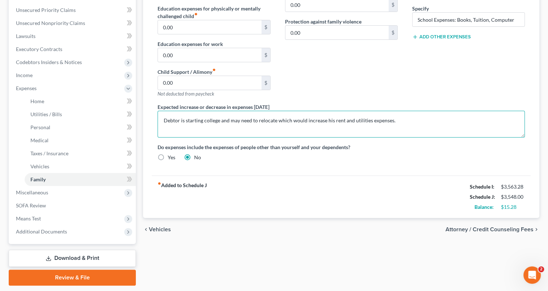
type textarea "Debtor is starting college and may need to relocate which would increase his re…"
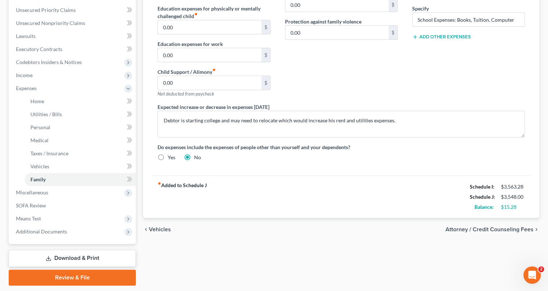
click at [457, 227] on span "Attorney / Credit Counseling Fees" at bounding box center [490, 230] width 88 height 6
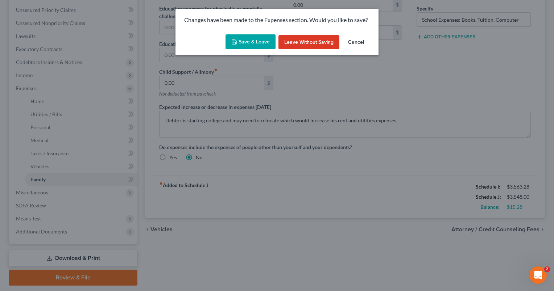
click at [262, 41] on button "Save & Leave" at bounding box center [250, 41] width 50 height 15
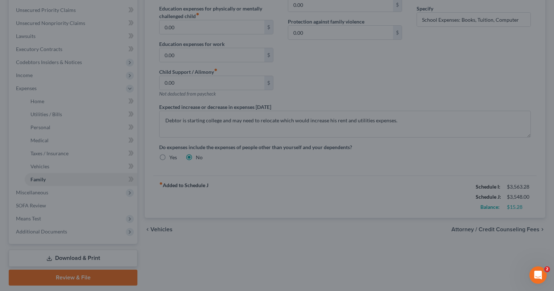
select select "0"
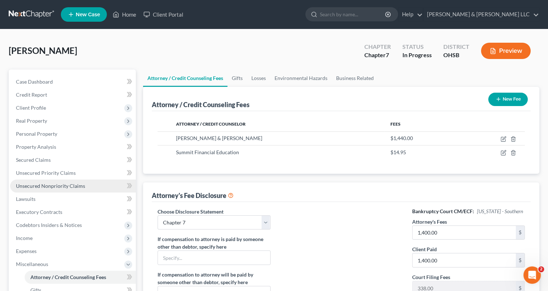
click at [59, 186] on span "Unsecured Nonpriority Claims" at bounding box center [50, 186] width 69 height 6
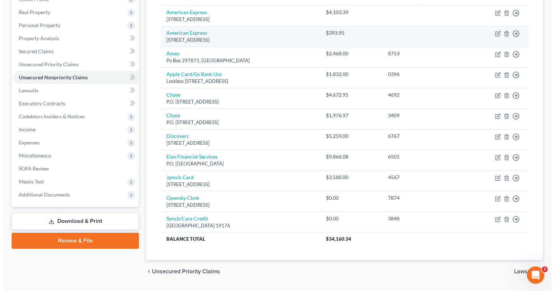
scroll to position [127, 0]
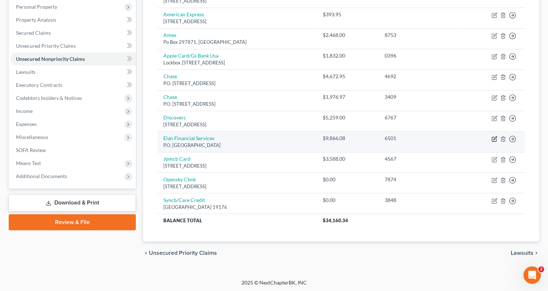
click at [494, 136] on icon "button" at bounding box center [495, 139] width 6 height 6
select select "26"
select select "2"
select select "0"
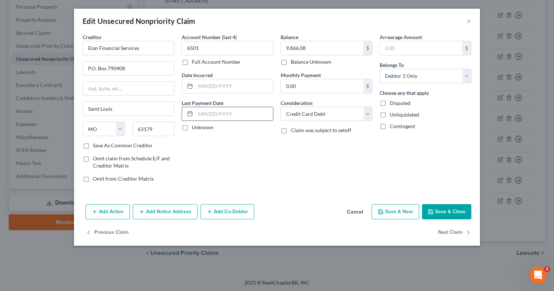
click at [226, 118] on input "text" at bounding box center [234, 114] width 78 height 14
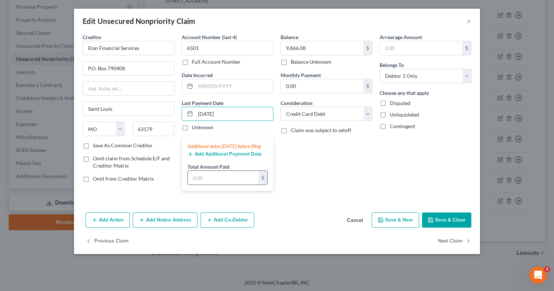
type input "07/21/2025"
click at [214, 178] on input "text" at bounding box center [223, 178] width 71 height 14
click at [226, 185] on input "text" at bounding box center [223, 178] width 71 height 14
type input "890"
click at [215, 157] on div "Add Additional Payment Date" at bounding box center [227, 153] width 80 height 7
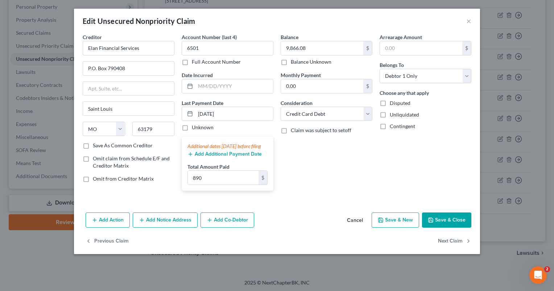
click at [216, 157] on button "Add Additional Payment Date" at bounding box center [224, 155] width 74 height 6
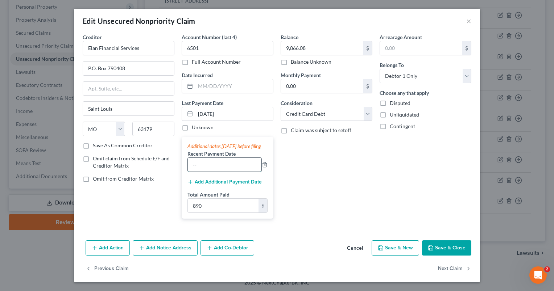
click at [216, 167] on input "text" at bounding box center [225, 165] width 74 height 14
type input "7/21/25"
click at [223, 185] on button "Add Additional Payment Date" at bounding box center [224, 182] width 74 height 6
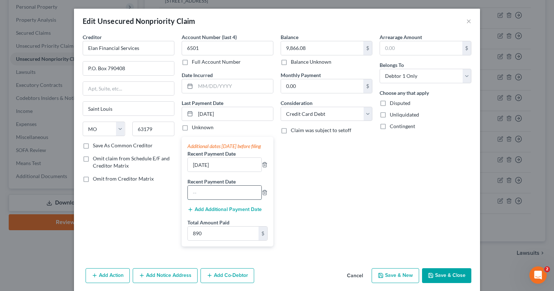
click at [224, 193] on input "text" at bounding box center [225, 193] width 74 height 14
type input "6/20/25"
click at [227, 213] on button "Add Additional Payment Date" at bounding box center [224, 210] width 74 height 6
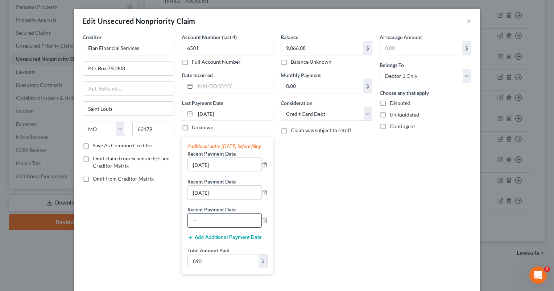
click at [219, 225] on input "text" at bounding box center [225, 221] width 74 height 14
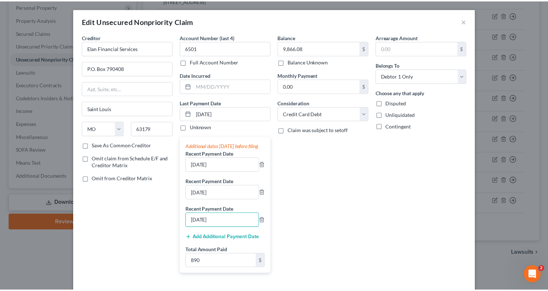
scroll to position [62, 0]
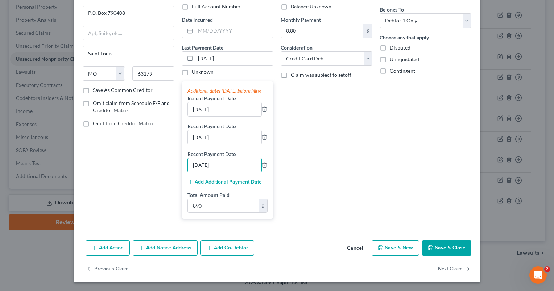
type input "5/19/25"
click at [436, 251] on button "Save & Close" at bounding box center [446, 248] width 49 height 15
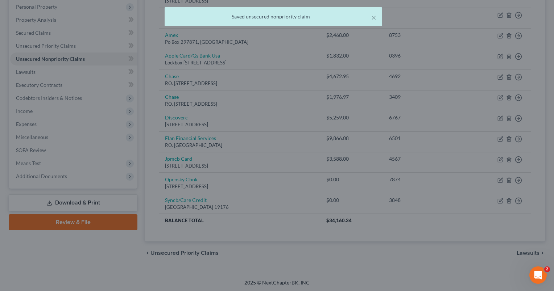
type input "0"
type input "890.00"
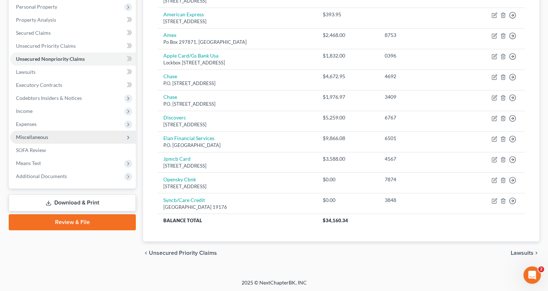
click at [39, 136] on span "Miscellaneous" at bounding box center [32, 137] width 32 height 6
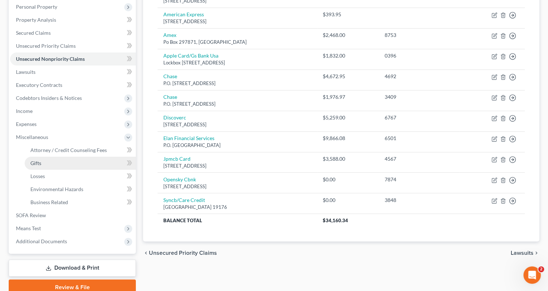
click at [43, 161] on link "Gifts" at bounding box center [80, 163] width 111 height 13
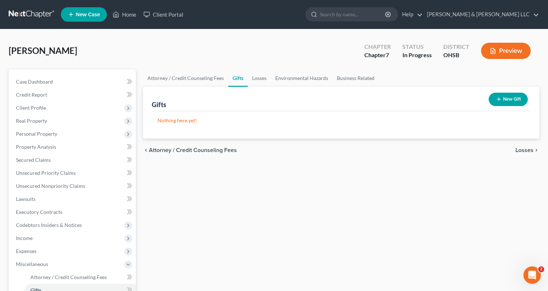
click at [499, 100] on icon "button" at bounding box center [499, 99] width 6 height 6
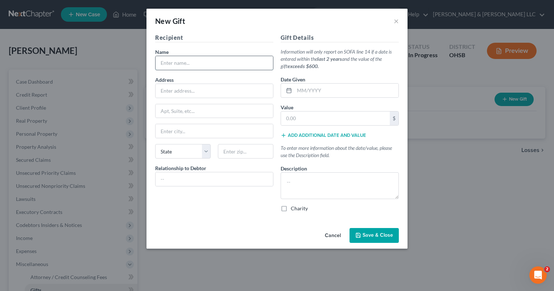
click at [225, 66] on input "text" at bounding box center [213, 63] width 117 height 14
type input "Church"
click at [214, 181] on input "text" at bounding box center [213, 180] width 117 height 14
type input "Religious"
click at [310, 89] on input "text" at bounding box center [346, 91] width 104 height 14
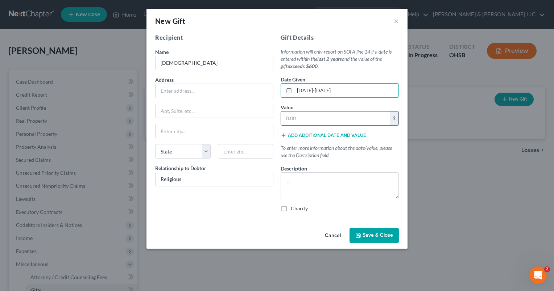
type input "2024-2025"
click at [316, 121] on input "text" at bounding box center [335, 119] width 109 height 14
click at [309, 122] on input "text" at bounding box center [335, 119] width 109 height 14
type input "2,400"
click at [303, 180] on textarea at bounding box center [340, 186] width 118 height 27
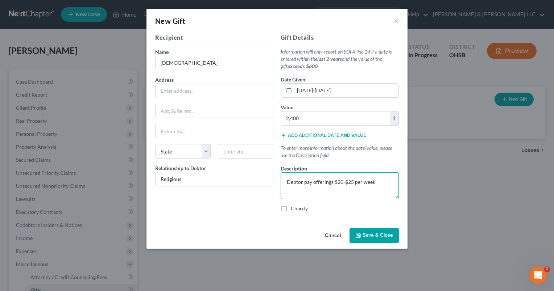
type textarea "Debtor pay offerings $20-$25 per week"
click at [291, 208] on label "Charity" at bounding box center [299, 208] width 17 height 7
click at [294, 208] on input "Charity" at bounding box center [296, 207] width 5 height 5
checkbox input "true"
click at [310, 183] on textarea "Debtor pay offerings $20-$25 per week" at bounding box center [340, 186] width 118 height 27
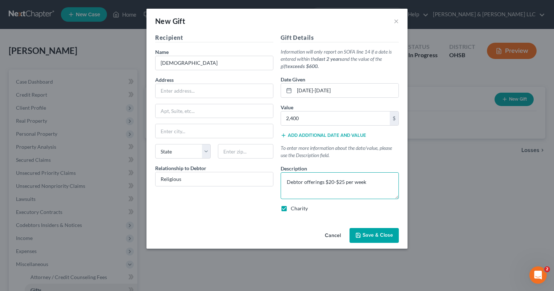
type textarea "Debtor offerings $20-$25 per week"
click at [365, 235] on span "Save & Close" at bounding box center [377, 236] width 30 height 6
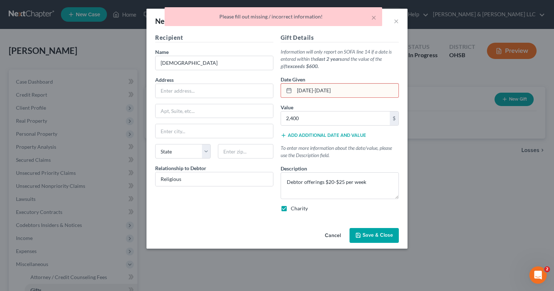
click at [339, 88] on input "2024-2025" at bounding box center [346, 91] width 104 height 14
drag, startPoint x: 339, startPoint y: 88, endPoint x: 264, endPoint y: 95, distance: 75.0
click at [264, 95] on div "Recipient Name * Church Address Apt, Suite, etc State State AL AK AR AZ CA CO C…" at bounding box center [277, 125] width 251 height 185
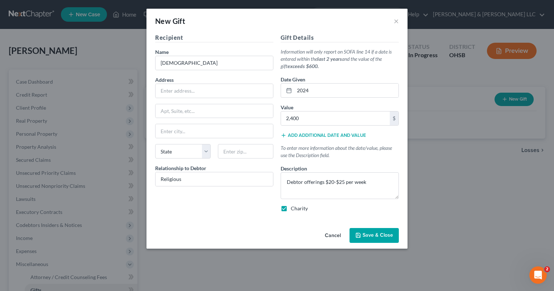
click at [373, 233] on span "Save & Close" at bounding box center [377, 236] width 30 height 6
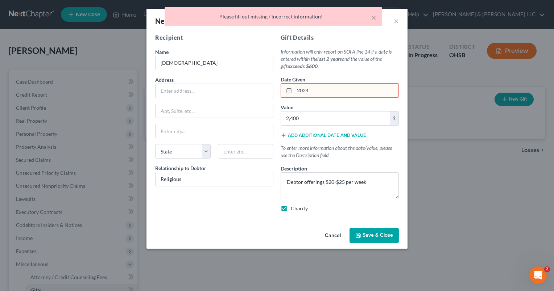
click at [297, 91] on input "2024" at bounding box center [346, 91] width 104 height 14
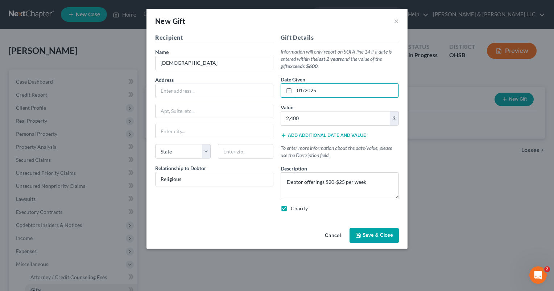
type input "01/2025"
click at [374, 235] on span "Save & Close" at bounding box center [377, 236] width 30 height 6
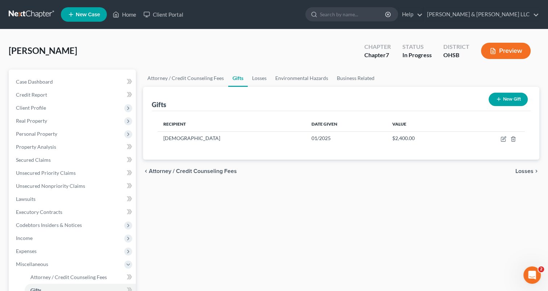
click at [496, 52] on icon "button" at bounding box center [493, 51] width 7 height 7
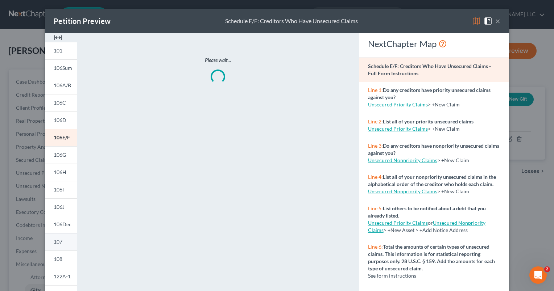
click at [59, 245] on span "107" at bounding box center [58, 242] width 9 height 6
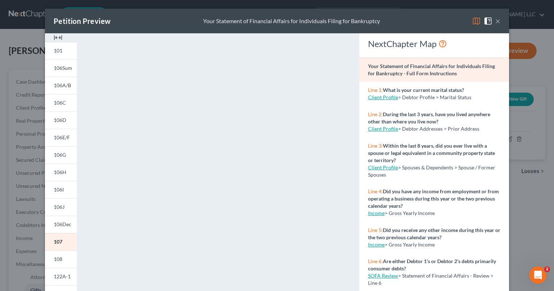
click at [496, 22] on button "×" at bounding box center [497, 21] width 5 height 9
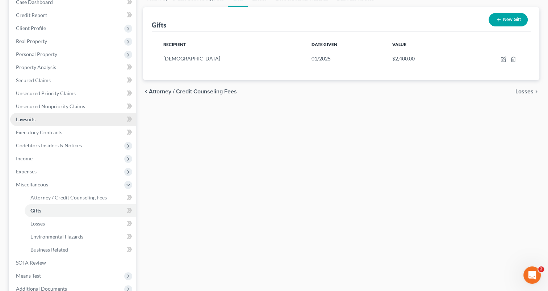
scroll to position [142, 0]
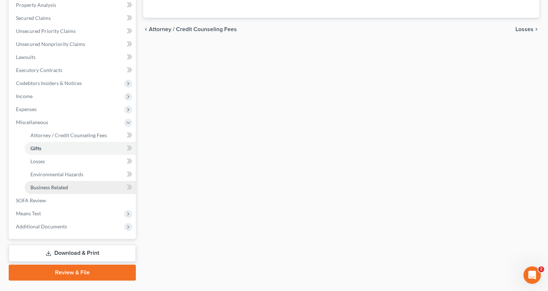
click at [63, 189] on span "Business Related" at bounding box center [49, 187] width 38 height 6
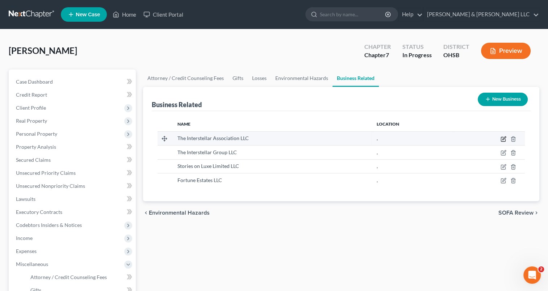
click at [503, 138] on icon "button" at bounding box center [504, 139] width 6 height 6
select select "member"
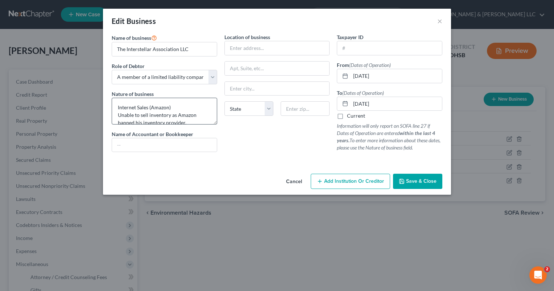
scroll to position [7, 0]
click at [192, 113] on textarea "Internet Sales (Amazon) Unable to sell inventory as Amazon banned his inventory…" at bounding box center [164, 111] width 105 height 27
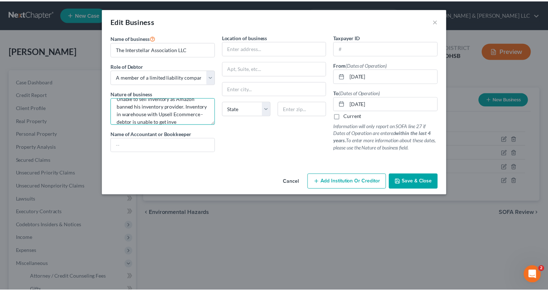
scroll to position [24, 0]
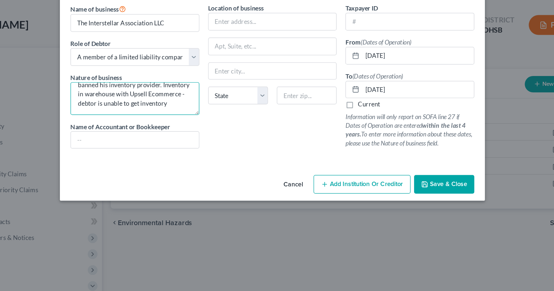
type textarea "Internet Sales (Amazon) Unable to sell inventory as Amazon banned his inventory…"
click at [404, 182] on icon "button" at bounding box center [401, 181] width 4 height 4
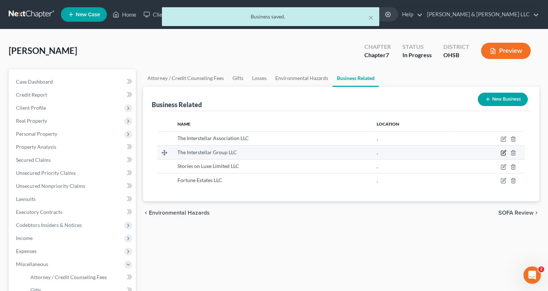
click at [503, 152] on icon "button" at bounding box center [504, 153] width 6 height 6
select select "member"
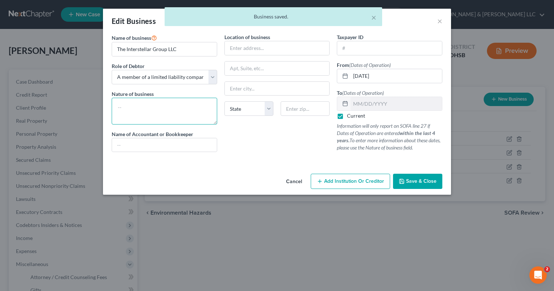
click at [195, 107] on textarea at bounding box center [164, 111] width 105 height 27
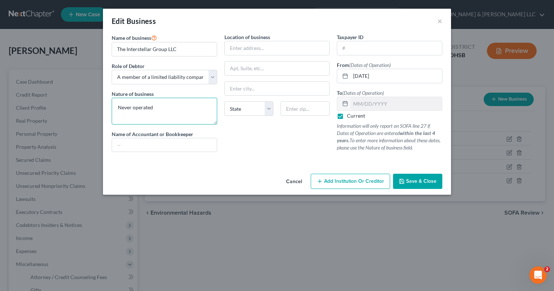
type textarea "Never operated"
click at [406, 184] on button "Save & Close" at bounding box center [417, 181] width 49 height 15
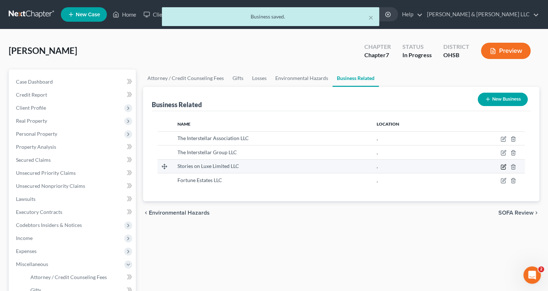
click at [506, 167] on icon "button" at bounding box center [503, 167] width 4 height 4
select select "member"
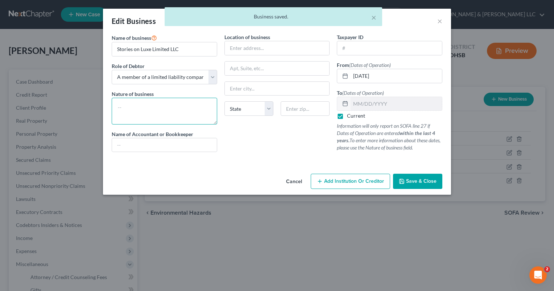
click at [210, 105] on textarea at bounding box center [164, 111] width 105 height 27
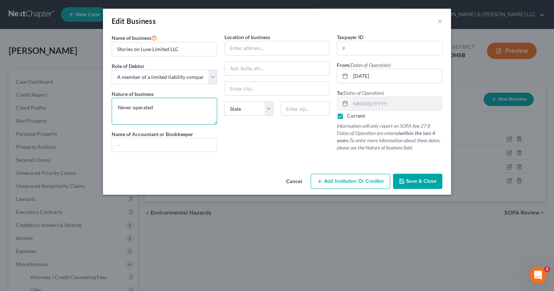
type textarea "Never operated"
click at [414, 178] on span "Save & Close" at bounding box center [421, 181] width 30 height 6
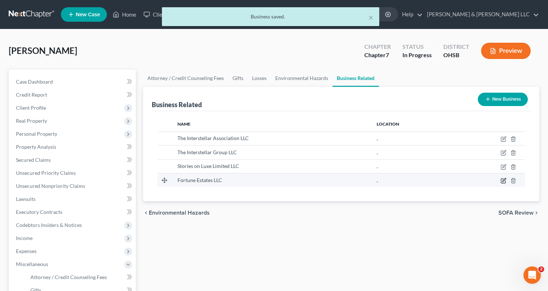
click at [504, 181] on icon "button" at bounding box center [504, 181] width 6 height 6
select select "member"
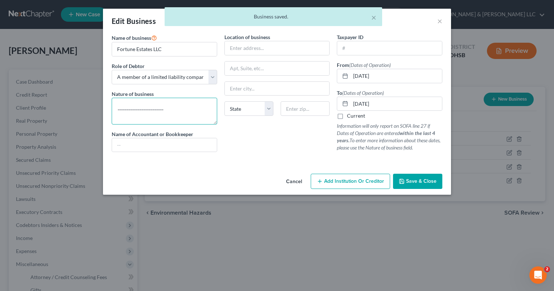
drag, startPoint x: 186, startPoint y: 107, endPoint x: 48, endPoint y: 97, distance: 137.8
click at [48, 97] on div "Edit Business × Name of business * Fortune Estates LLC Role of Debtor * Select …" at bounding box center [277, 145] width 554 height 291
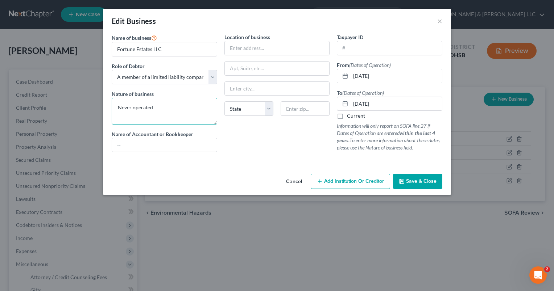
type textarea "Never operated"
click at [423, 181] on span "Save & Close" at bounding box center [421, 181] width 30 height 6
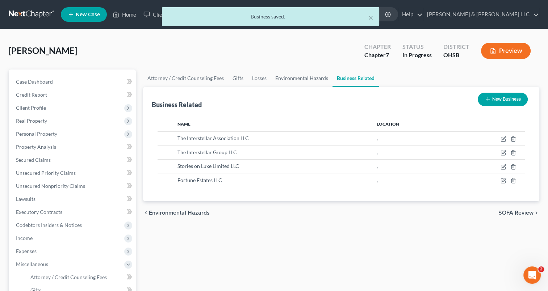
click at [520, 214] on span "SOFA Review" at bounding box center [516, 213] width 35 height 6
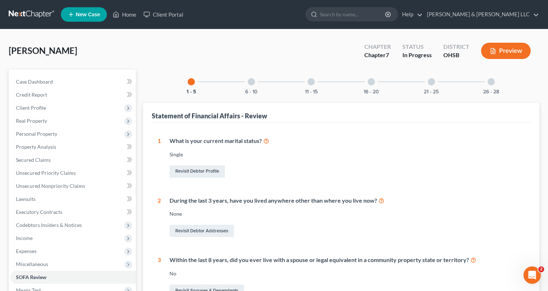
click at [505, 52] on button "Preview" at bounding box center [506, 51] width 50 height 16
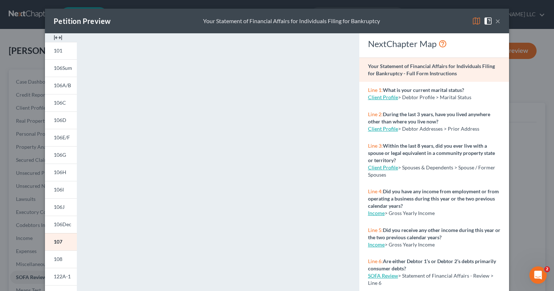
click at [496, 21] on button "×" at bounding box center [497, 21] width 5 height 9
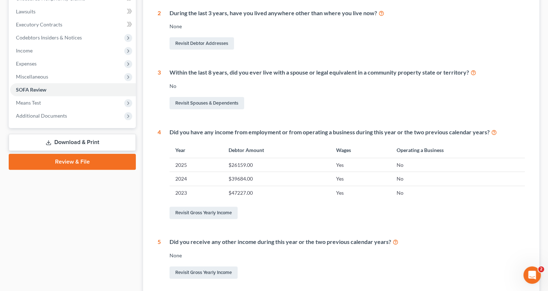
scroll to position [188, 0]
click at [71, 141] on link "Download & Print" at bounding box center [72, 142] width 127 height 17
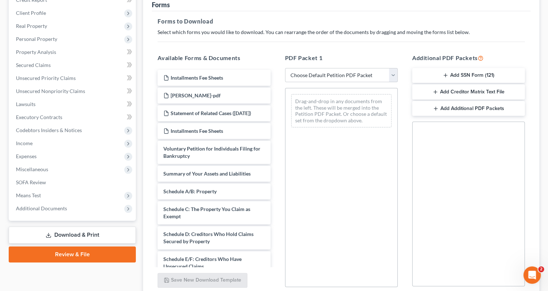
scroll to position [118, 0]
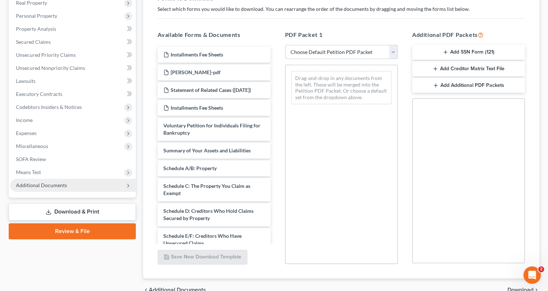
click at [43, 190] on span "Additional Documents" at bounding box center [73, 185] width 126 height 13
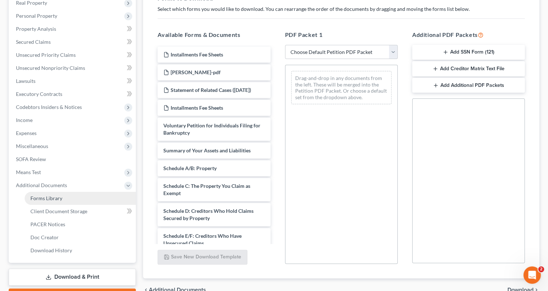
click at [54, 198] on span "Forms Library" at bounding box center [46, 198] width 32 height 6
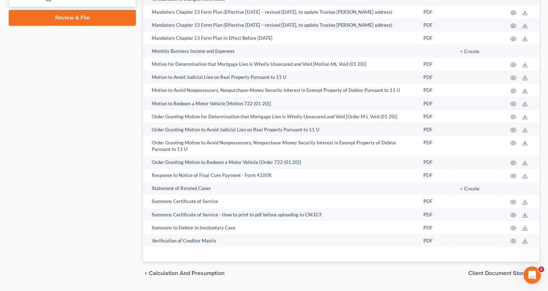
scroll to position [449, 0]
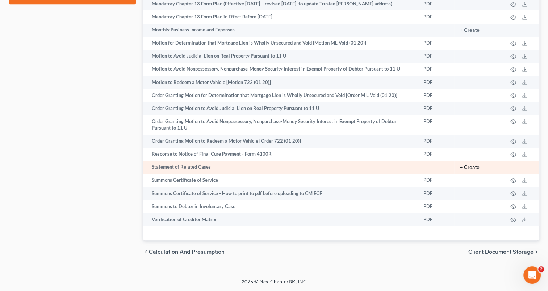
click at [470, 169] on button "+ Create" at bounding box center [470, 167] width 20 height 5
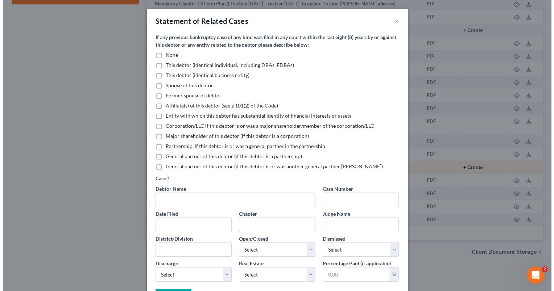
scroll to position [442, 0]
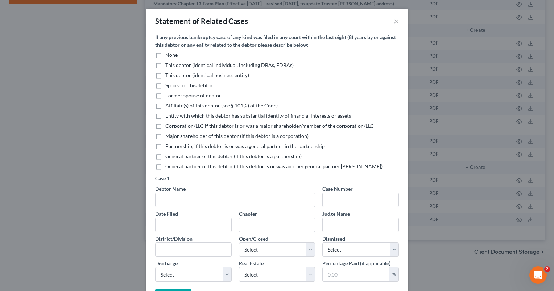
click at [165, 54] on label "None" at bounding box center [171, 54] width 12 height 7
click at [168, 54] on input "None" at bounding box center [170, 53] width 5 height 5
checkbox input "true"
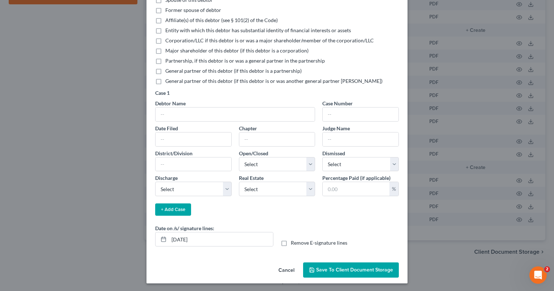
click at [325, 269] on span "Save to Client Document Storage" at bounding box center [354, 270] width 77 height 6
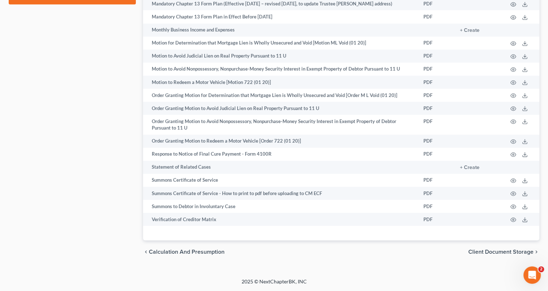
click at [484, 255] on span "Client Document Storage" at bounding box center [501, 252] width 65 height 6
select select "7"
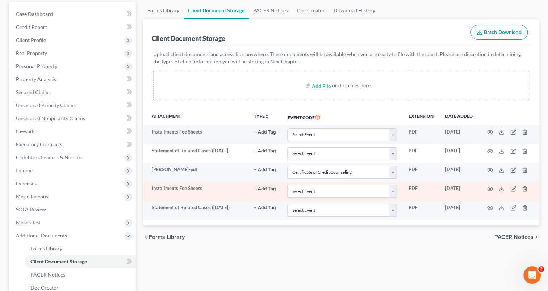
scroll to position [75, 0]
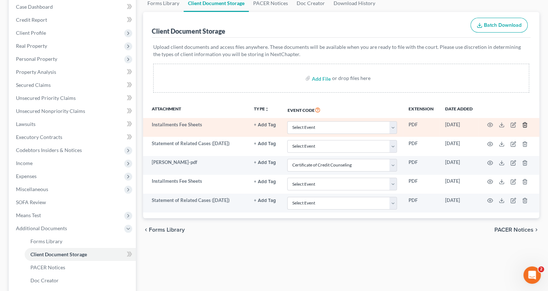
click at [525, 124] on icon "button" at bounding box center [525, 125] width 6 height 6
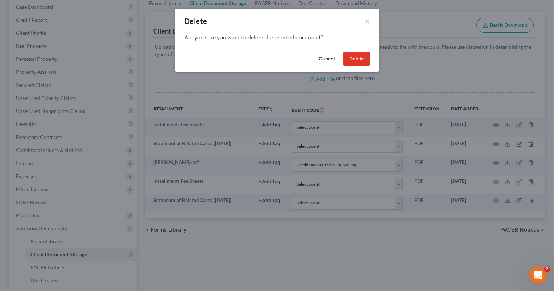
click at [361, 55] on button "Delete" at bounding box center [356, 59] width 26 height 14
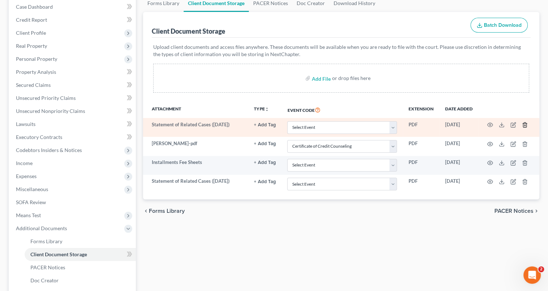
click at [526, 125] on icon "button" at bounding box center [525, 125] width 6 height 6
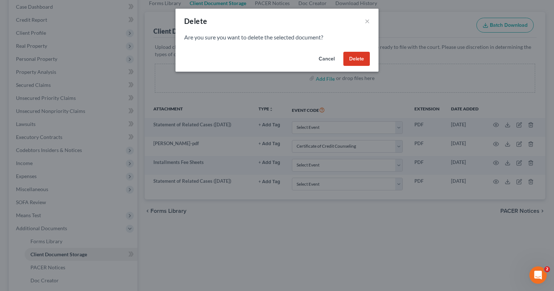
click at [364, 57] on button "Delete" at bounding box center [356, 59] width 26 height 14
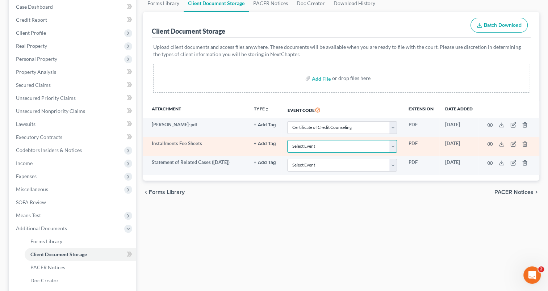
click at [394, 145] on select "Select Event 20 Largest Unsecured Creditors Amended Document Amended List of Cr…" at bounding box center [342, 146] width 110 height 13
select select "37"
click at [287, 140] on select "Select Event 20 Largest Unsecured Creditors Amended Document Amended List of Cr…" at bounding box center [342, 146] width 110 height 13
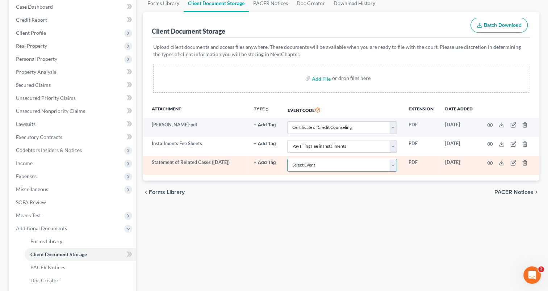
click at [393, 166] on select "Select Event 20 Largest Unsecured Creditors Amended Document Amended List of Cr…" at bounding box center [342, 165] width 110 height 13
select select "52"
click at [287, 159] on select "Select Event 20 Largest Unsecured Creditors Amended Document Amended List of Cr…" at bounding box center [342, 165] width 110 height 13
click at [489, 162] on icon "button" at bounding box center [491, 163] width 6 height 6
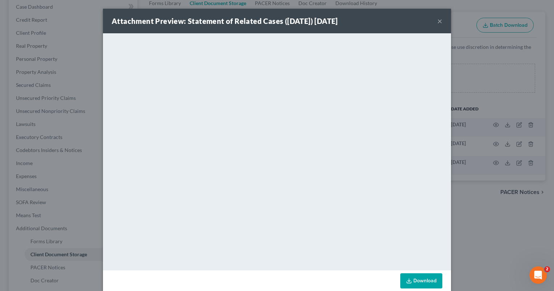
click at [437, 20] on button "×" at bounding box center [439, 21] width 5 height 9
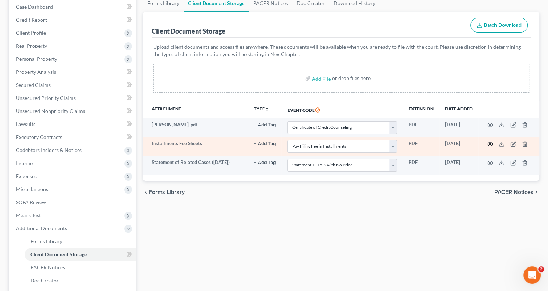
click at [492, 143] on icon "button" at bounding box center [491, 144] width 6 height 6
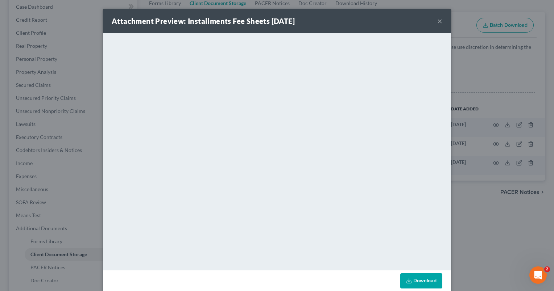
click at [437, 22] on button "×" at bounding box center [439, 21] width 5 height 9
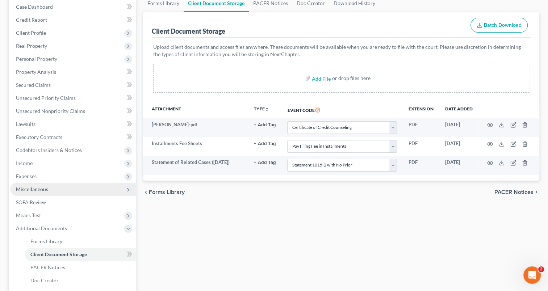
scroll to position [158, 0]
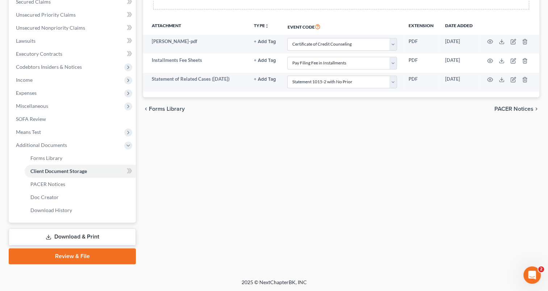
click at [90, 235] on link "Download & Print" at bounding box center [72, 237] width 127 height 17
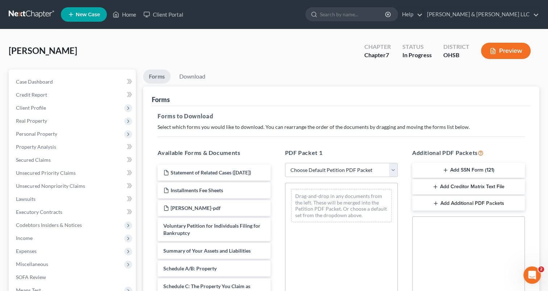
click at [449, 174] on button "Add SSN Form (121)" at bounding box center [468, 170] width 113 height 15
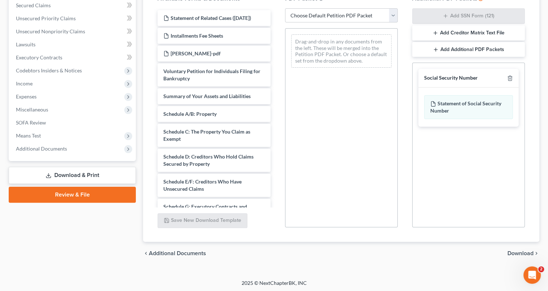
scroll to position [155, 0]
click at [514, 252] on span "Download" at bounding box center [521, 253] width 26 height 6
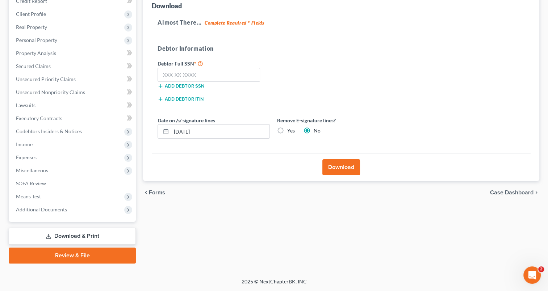
scroll to position [93, 0]
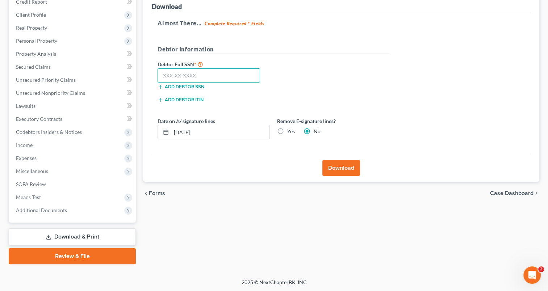
click at [211, 79] on input "text" at bounding box center [209, 76] width 103 height 14
drag, startPoint x: 211, startPoint y: 79, endPoint x: 137, endPoint y: 64, distance: 75.4
click at [137, 64] on div "Petition Navigation Case Dashboard Payments Invoices Payments Payments Credit R…" at bounding box center [274, 120] width 538 height 288
type input "292-06-8639"
click at [331, 166] on button "Download" at bounding box center [342, 168] width 38 height 16
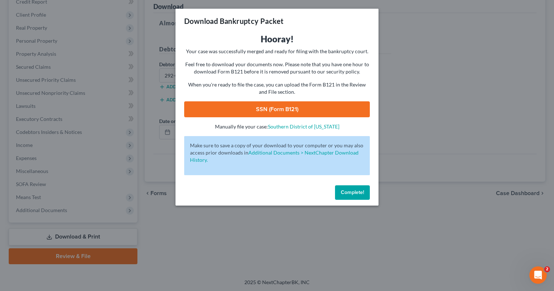
click at [266, 108] on link "SSN (Form B121)" at bounding box center [277, 109] width 186 height 16
click at [345, 191] on span "Complete!" at bounding box center [352, 193] width 23 height 6
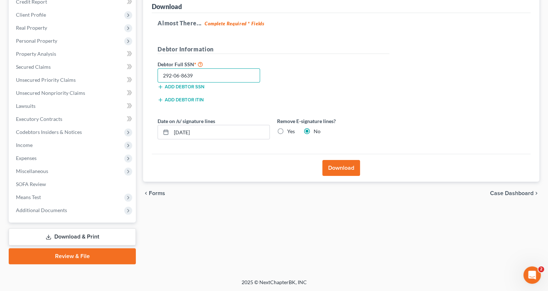
click at [200, 76] on input "292-06-8639" at bounding box center [209, 76] width 103 height 14
drag, startPoint x: 200, startPoint y: 76, endPoint x: 122, endPoint y: 74, distance: 77.6
click at [122, 74] on div "Petition Navigation Case Dashboard Payments Invoices Payments Payments Credit R…" at bounding box center [274, 120] width 538 height 288
click at [68, 258] on link "Review & File" at bounding box center [72, 257] width 127 height 16
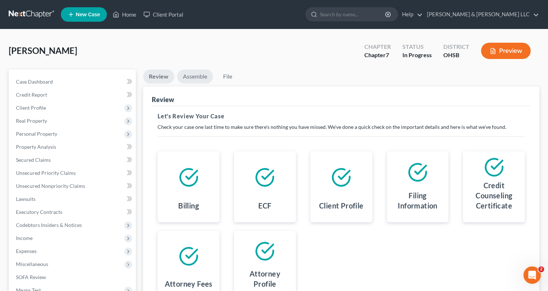
click at [198, 79] on link "Assemble" at bounding box center [195, 77] width 36 height 14
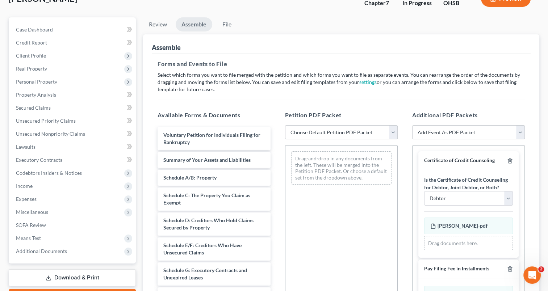
scroll to position [56, 0]
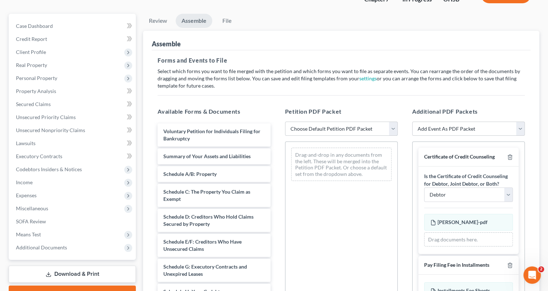
click at [395, 131] on select "Choose Default Petition PDF Packet Emergency Filing (Voluntary Petition and Cre…" at bounding box center [341, 129] width 113 height 14
select select "2"
click at [285, 122] on select "Choose Default Petition PDF Packet Emergency Filing (Voluntary Petition and Cre…" at bounding box center [341, 129] width 113 height 14
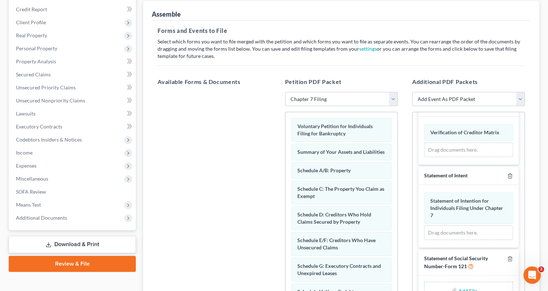
scroll to position [146, 0]
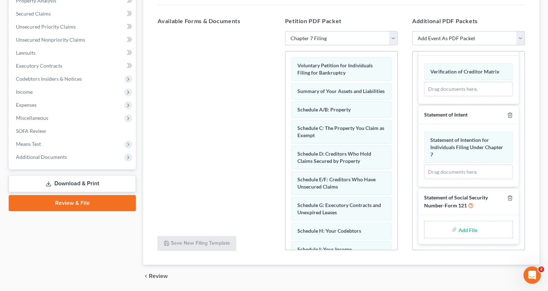
click at [464, 231] on input "file" at bounding box center [467, 229] width 17 height 13
type input "C:\fakepath\SSN - [PERSON_NAME].pdf"
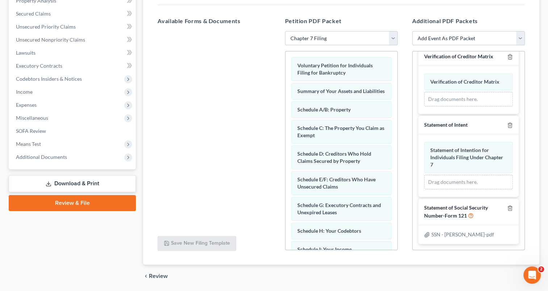
scroll to position [170, 0]
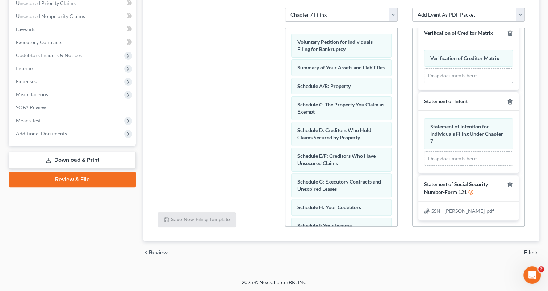
click at [531, 250] on span "File" at bounding box center [528, 253] width 9 height 6
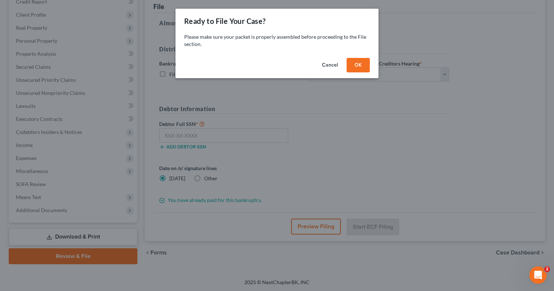
click at [361, 67] on button "OK" at bounding box center [358, 65] width 23 height 14
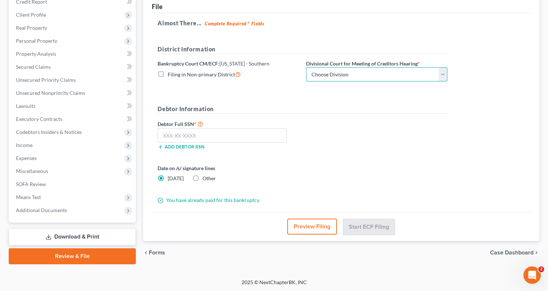
click at [357, 73] on select "Choose Division Cincinnati Columbus [GEOGRAPHIC_DATA]" at bounding box center [376, 74] width 141 height 14
select select "1"
click at [306, 67] on select "Choose Division Cincinnati Columbus [GEOGRAPHIC_DATA]" at bounding box center [376, 74] width 141 height 14
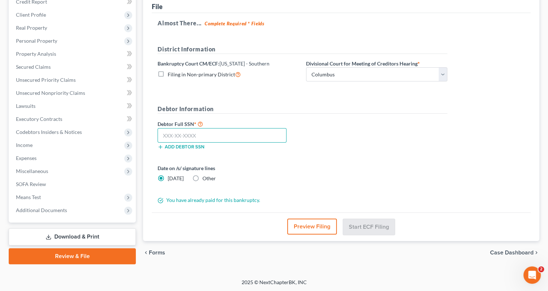
click at [211, 134] on input "text" at bounding box center [222, 135] width 129 height 14
paste input "292-06-8639"
type input "292-06-8639"
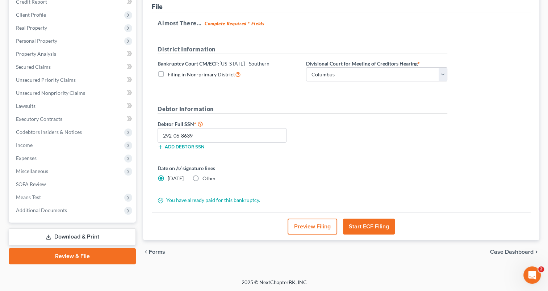
click at [373, 229] on button "Start ECF Filing" at bounding box center [369, 227] width 52 height 16
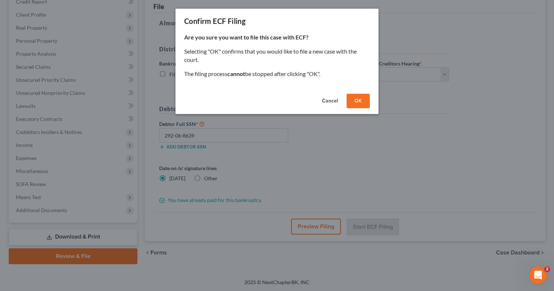
click at [357, 103] on button "OK" at bounding box center [358, 101] width 23 height 14
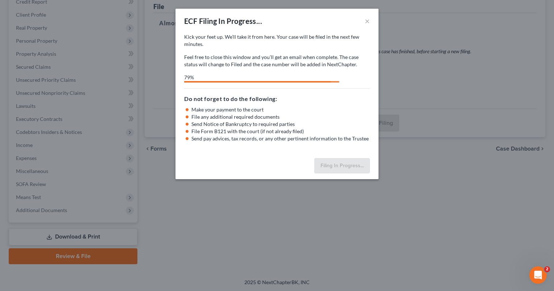
select select "1"
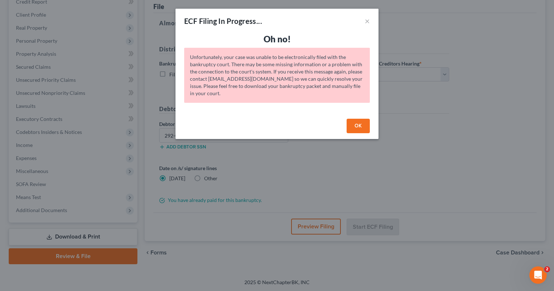
click at [352, 123] on button "OK" at bounding box center [358, 126] width 23 height 14
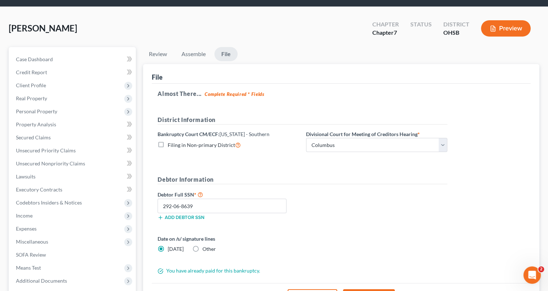
scroll to position [22, 0]
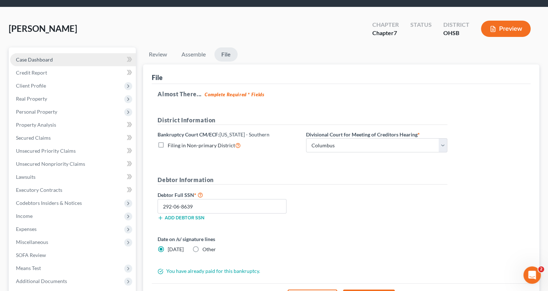
click at [61, 59] on link "Case Dashboard" at bounding box center [73, 59] width 126 height 13
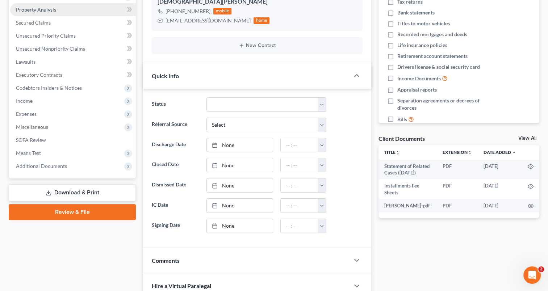
scroll to position [141, 0]
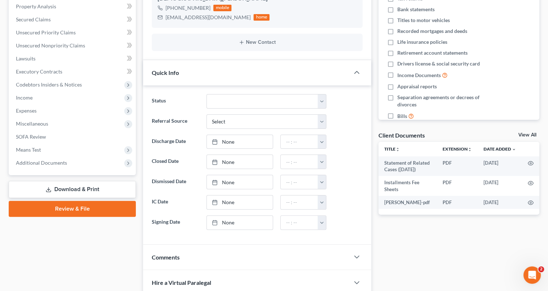
click at [51, 212] on link "Review & File" at bounding box center [72, 209] width 127 height 16
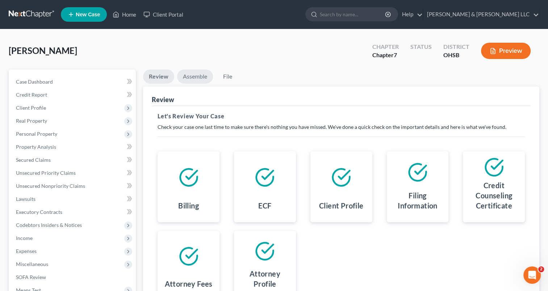
click at [194, 81] on link "Assemble" at bounding box center [195, 77] width 36 height 14
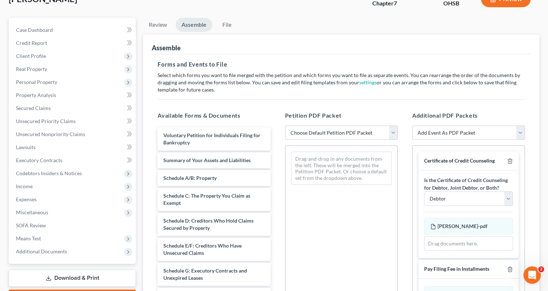
scroll to position [55, 0]
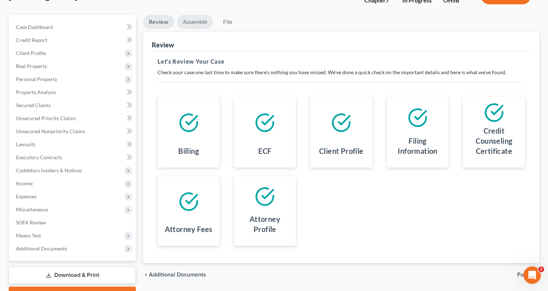
click at [193, 26] on link "Assemble" at bounding box center [195, 22] width 36 height 14
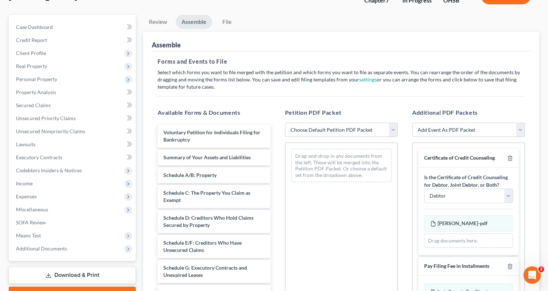
click at [393, 133] on select "Choose Default Petition PDF Packet Emergency Filing (Voluntary Petition and Cre…" at bounding box center [341, 130] width 113 height 14
select select "2"
click at [285, 123] on select "Choose Default Petition PDF Packet Emergency Filing (Voluntary Petition and Cre…" at bounding box center [341, 130] width 113 height 14
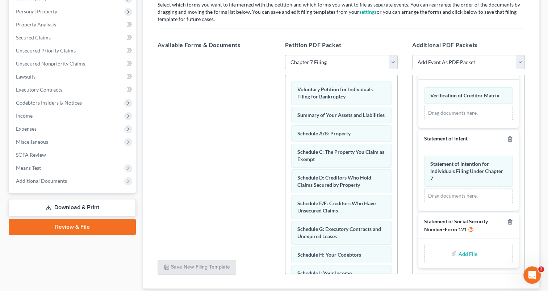
scroll to position [124, 0]
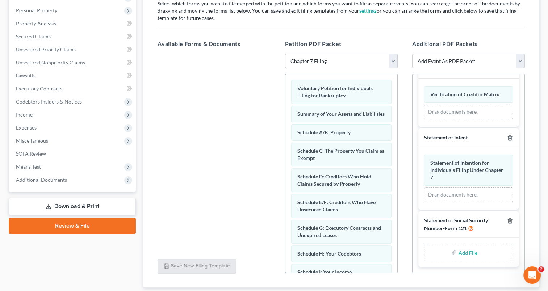
click at [461, 253] on input "file" at bounding box center [467, 252] width 17 height 13
type input "C:\fakepath\SSN - [PERSON_NAME].pdf"
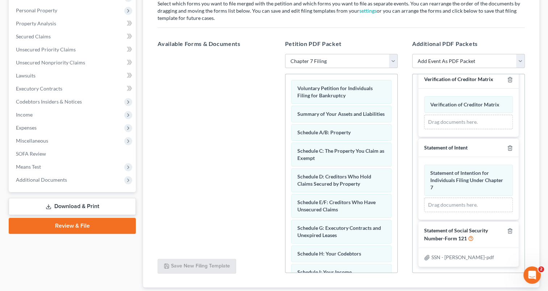
scroll to position [170, 0]
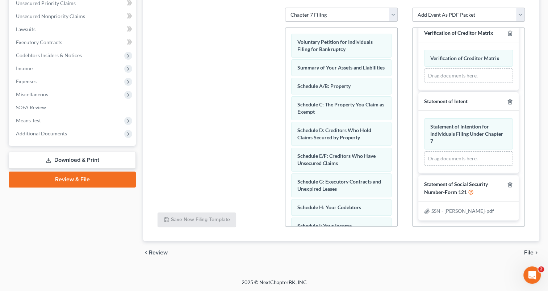
click at [530, 251] on span "File" at bounding box center [528, 253] width 9 height 6
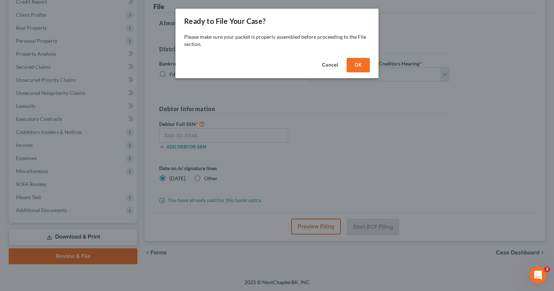
click at [363, 69] on button "OK" at bounding box center [358, 65] width 23 height 14
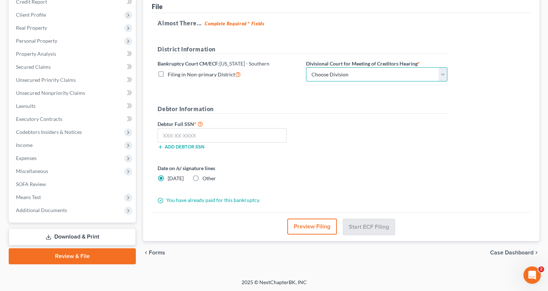
click at [362, 73] on select "Choose Division Cincinnati Columbus [GEOGRAPHIC_DATA]" at bounding box center [376, 74] width 141 height 14
select select "1"
click at [306, 67] on select "Choose Division Cincinnati Columbus [GEOGRAPHIC_DATA]" at bounding box center [376, 74] width 141 height 14
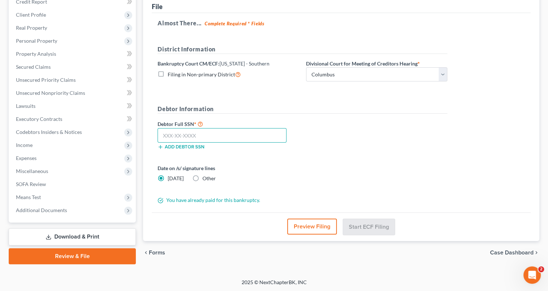
click at [190, 137] on input "text" at bounding box center [222, 135] width 129 height 14
type input "292-06-8639"
drag, startPoint x: 207, startPoint y: 136, endPoint x: 150, endPoint y: 133, distance: 57.3
click at [150, 133] on div "File Almost There... Complete Required * Fields District Information Bankruptcy…" at bounding box center [341, 117] width 397 height 248
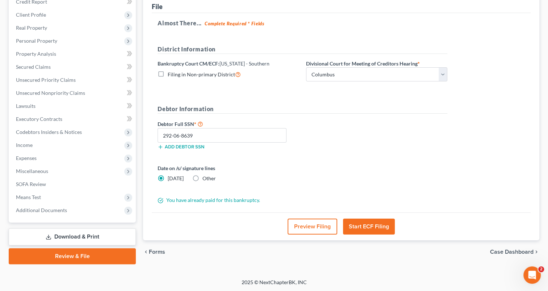
click at [366, 226] on button "Start ECF Filing" at bounding box center [369, 227] width 52 height 16
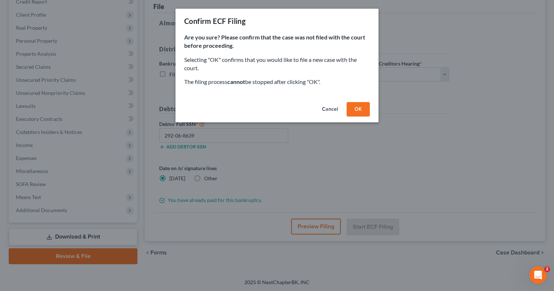
click at [359, 112] on button "OK" at bounding box center [358, 109] width 23 height 14
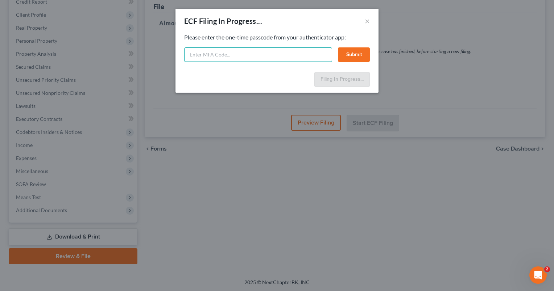
click at [282, 51] on input "text" at bounding box center [258, 54] width 148 height 14
type input "244912"
click at [349, 56] on button "Submit" at bounding box center [354, 54] width 32 height 14
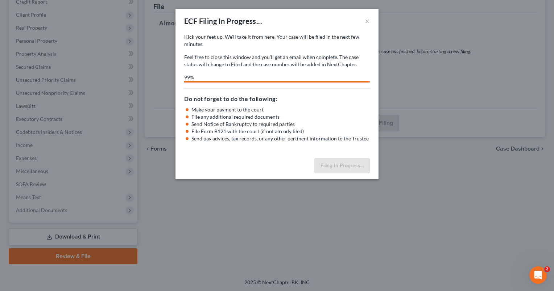
select select "1"
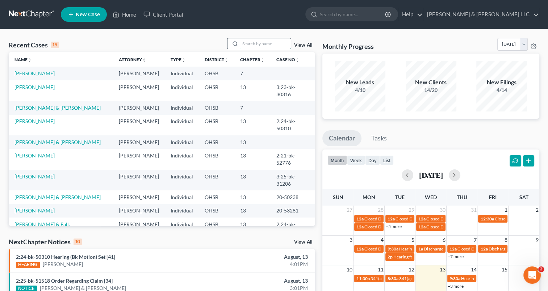
click at [251, 45] on input "search" at bounding box center [265, 43] width 51 height 11
type input "baradji"
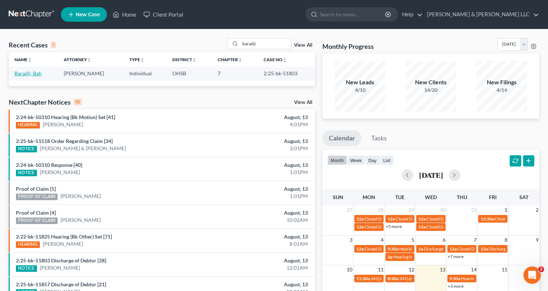
click at [34, 73] on link "Baradji, Bah" at bounding box center [27, 73] width 27 height 6
select select "6"
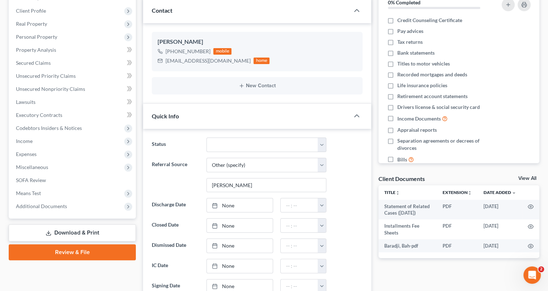
scroll to position [108, 0]
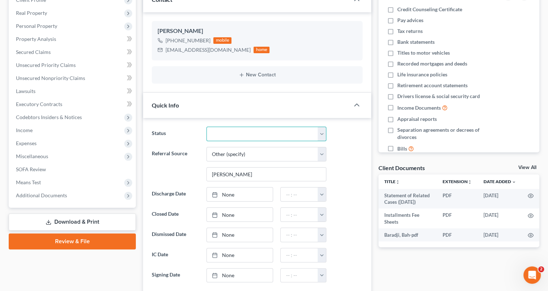
click at [221, 134] on select "Closed Discharged Dismissed Filed In Progress Lead Lost Lead Ready to File Reta…" at bounding box center [267, 134] width 120 height 14
select select "1"
click at [207, 127] on select "Closed Discharged Dismissed Filed In Progress Lead Lost Lead Ready to File Reta…" at bounding box center [267, 134] width 120 height 14
click at [229, 195] on link "None" at bounding box center [240, 195] width 66 height 14
type input "8/13/2025"
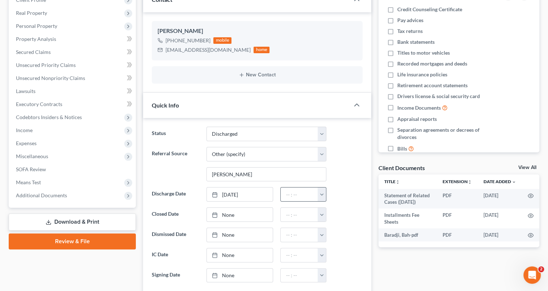
click at [325, 193] on button "button" at bounding box center [322, 195] width 8 height 14
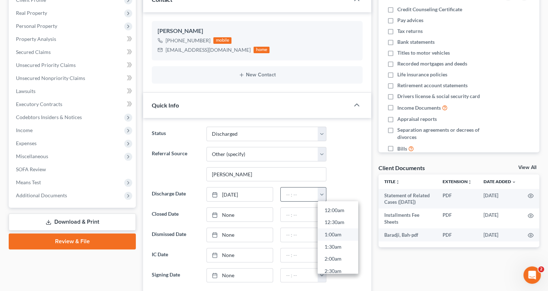
click at [329, 237] on link "1:00am" at bounding box center [338, 235] width 41 height 12
type input "1:00am"
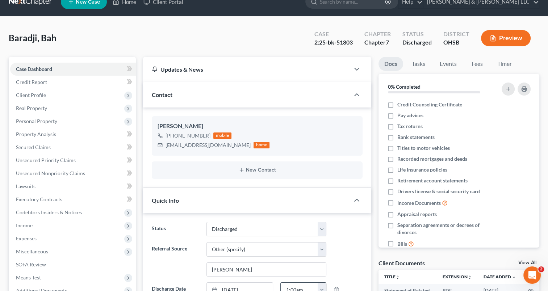
scroll to position [10, 0]
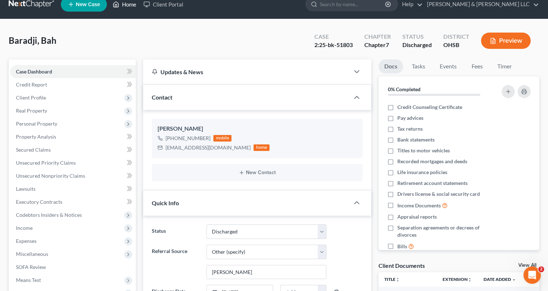
click at [126, 8] on link "Home" at bounding box center [124, 4] width 31 height 13
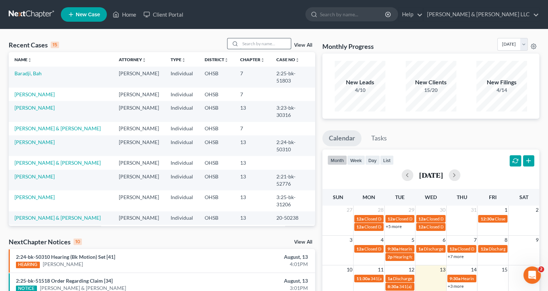
click at [252, 42] on input "search" at bounding box center [265, 43] width 51 height 11
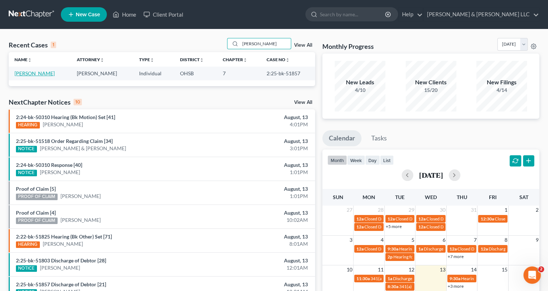
type input "romine"
click at [37, 75] on link "Romine, Donald" at bounding box center [34, 73] width 40 height 6
select select "0"
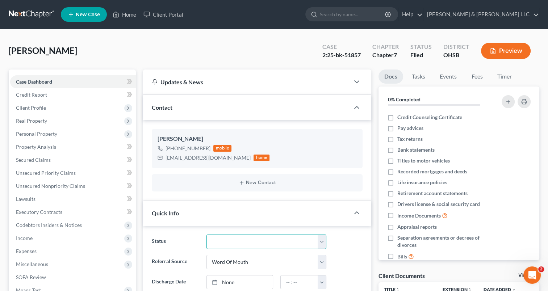
click at [218, 240] on select "Closed Discharged Dismissed Filed In Progress Lead Lost Lead Ready to File Reta…" at bounding box center [267, 242] width 120 height 14
select select "1"
click at [207, 235] on select "Closed Discharged Dismissed Filed In Progress Lead Lost Lead Ready to File Reta…" at bounding box center [267, 242] width 120 height 14
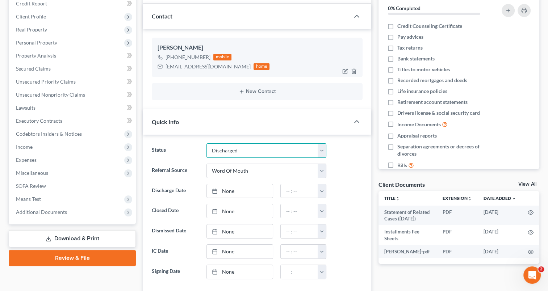
scroll to position [92, 0]
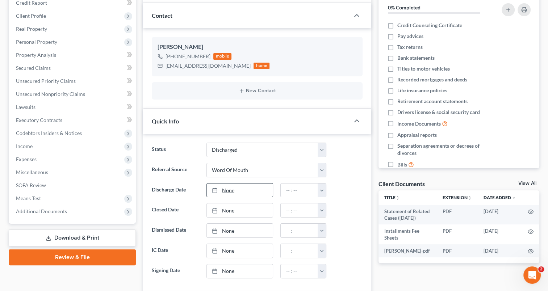
click at [228, 191] on link "None" at bounding box center [240, 191] width 66 height 14
type input "8/13/2025"
click at [323, 188] on button "button" at bounding box center [322, 191] width 8 height 14
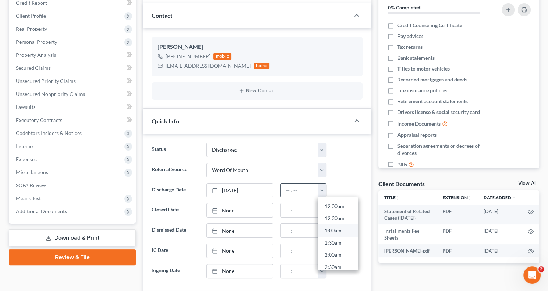
click at [333, 232] on link "1:00am" at bounding box center [338, 231] width 41 height 12
type input "1:00am"
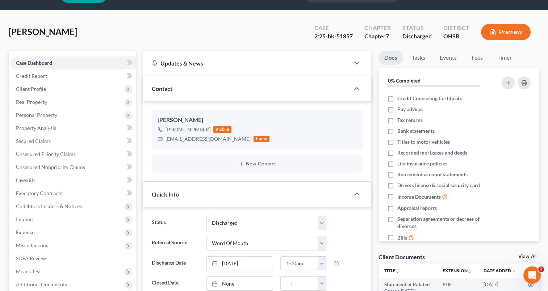
scroll to position [0, 0]
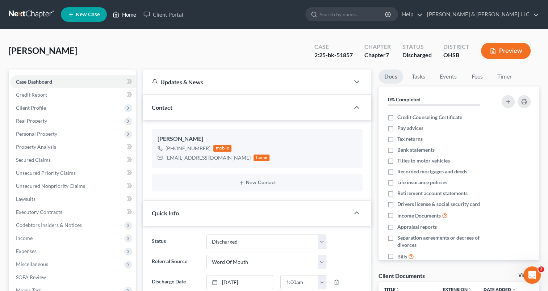
click at [132, 15] on link "Home" at bounding box center [124, 14] width 31 height 13
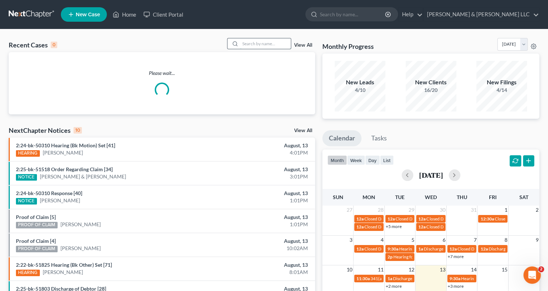
click at [257, 46] on input "search" at bounding box center [265, 43] width 51 height 11
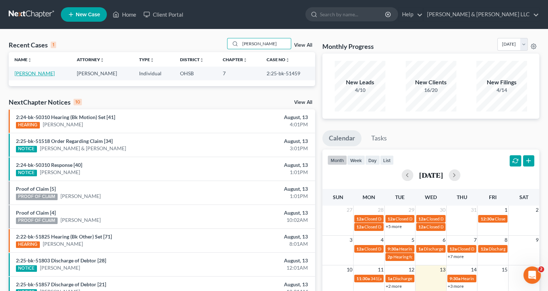
type input "inskeep"
click at [42, 74] on link "Inskeep, James" at bounding box center [34, 73] width 40 height 6
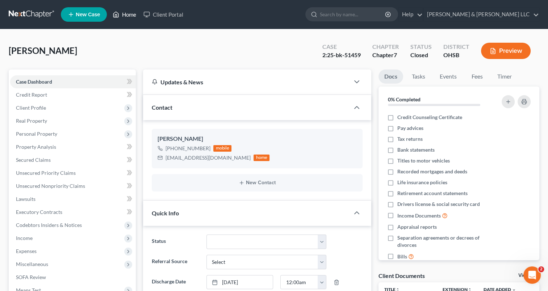
click at [128, 16] on link "Home" at bounding box center [124, 14] width 31 height 13
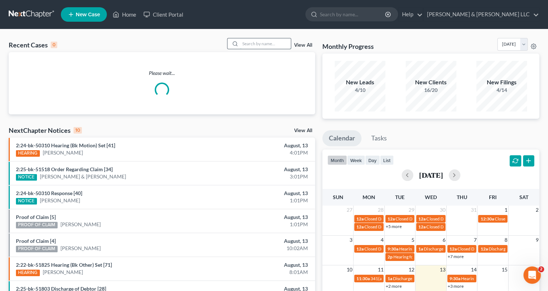
click at [254, 45] on input "search" at bounding box center [265, 43] width 51 height 11
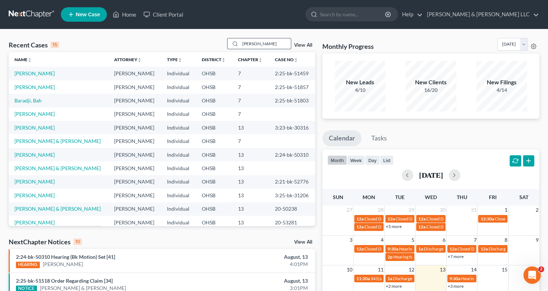
type input "keeton"
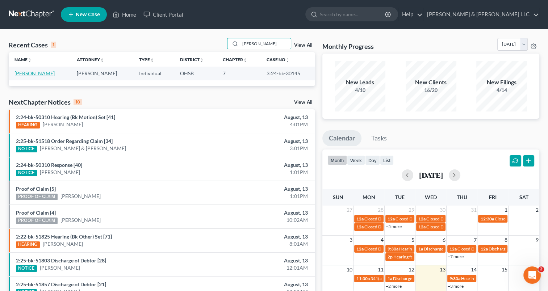
click at [38, 74] on link "Keeton, Jerry" at bounding box center [34, 73] width 40 height 6
select select "4"
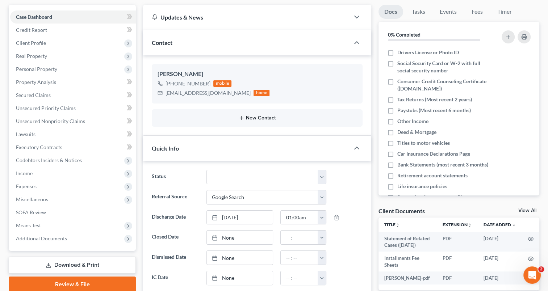
scroll to position [65, 0]
click at [226, 174] on select "Closed Discharged Dismissed Filed In Progress Lead Lost Lead Ready to File Reta…" at bounding box center [267, 177] width 120 height 14
select select "0"
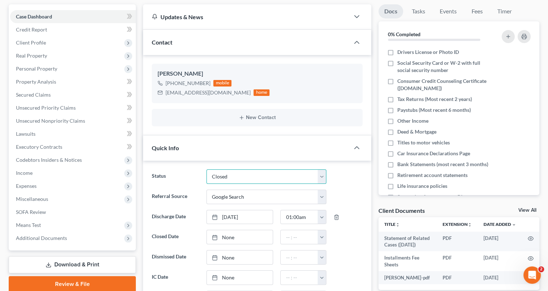
click at [207, 170] on select "Closed Discharged Dismissed Filed In Progress Lead Lost Lead Ready to File Reta…" at bounding box center [267, 177] width 120 height 14
click at [226, 235] on link "None" at bounding box center [240, 238] width 66 height 14
type input "8/13/2025"
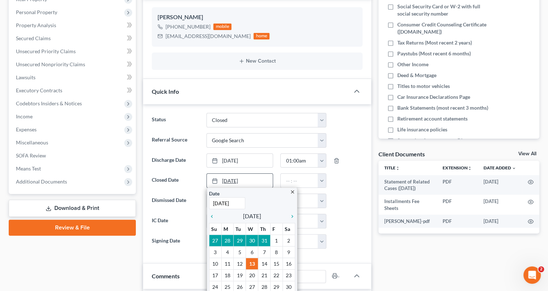
scroll to position [125, 0]
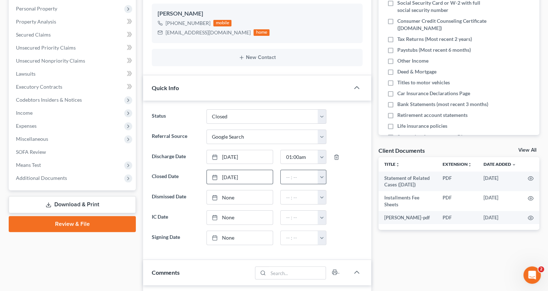
click at [322, 178] on button "button" at bounding box center [322, 177] width 8 height 14
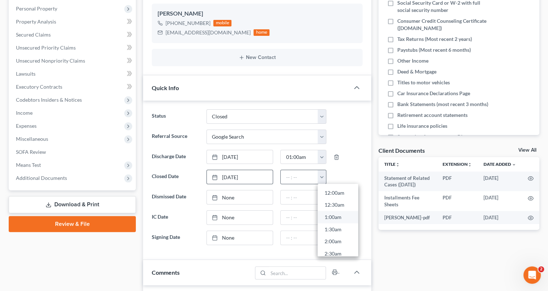
click at [328, 216] on link "1:00am" at bounding box center [338, 218] width 41 height 12
type input "1:00am"
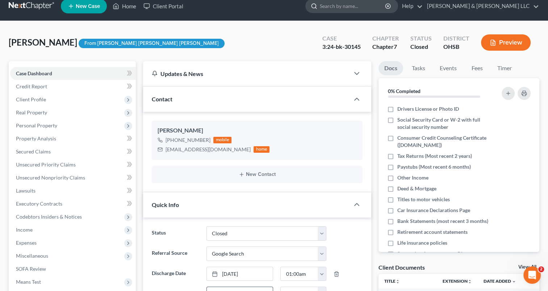
scroll to position [7, 0]
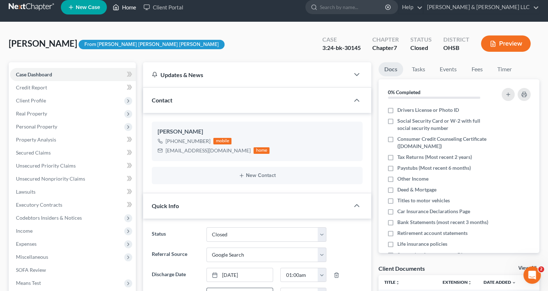
click at [129, 9] on link "Home" at bounding box center [124, 7] width 31 height 13
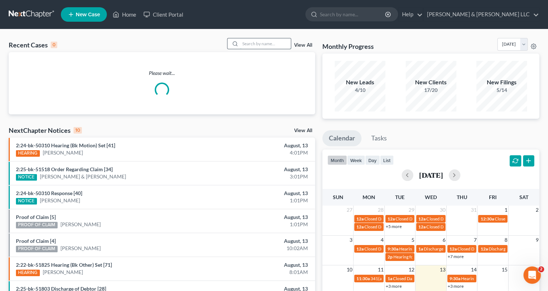
click at [246, 42] on input "search" at bounding box center [265, 43] width 51 height 11
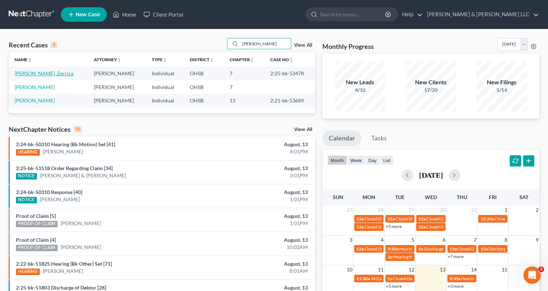
type input "rucker"
click at [38, 75] on link "Rucker, Zerrica" at bounding box center [43, 73] width 59 height 6
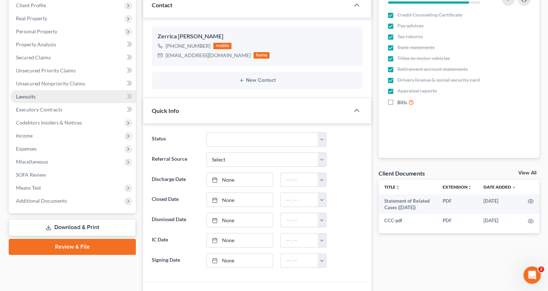
scroll to position [103, 0]
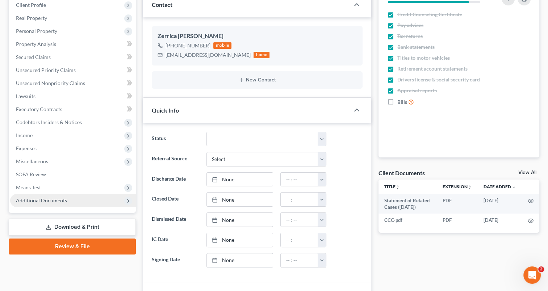
click at [50, 200] on span "Additional Documents" at bounding box center [41, 201] width 51 height 6
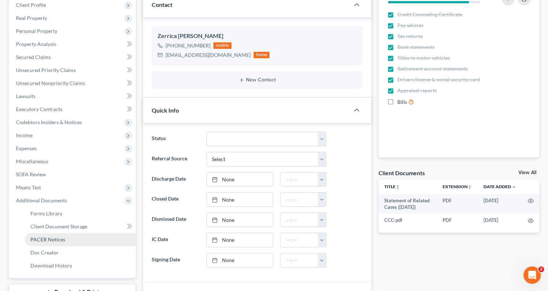
click at [54, 237] on span "PACER Notices" at bounding box center [47, 240] width 35 height 6
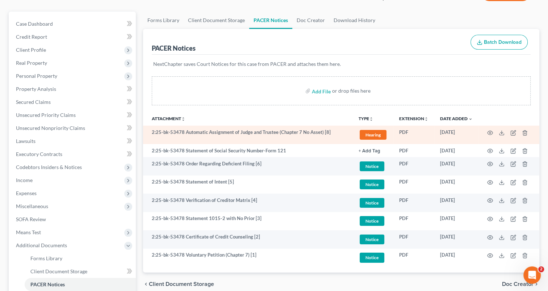
scroll to position [65, 0]
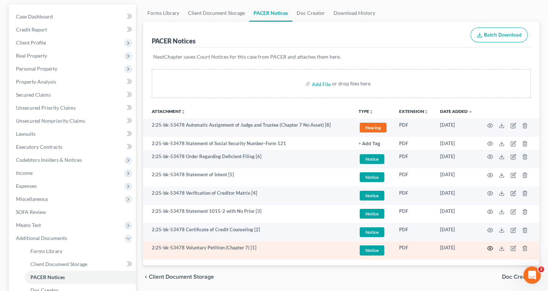
click at [490, 248] on circle "button" at bounding box center [490, 248] width 1 height 1
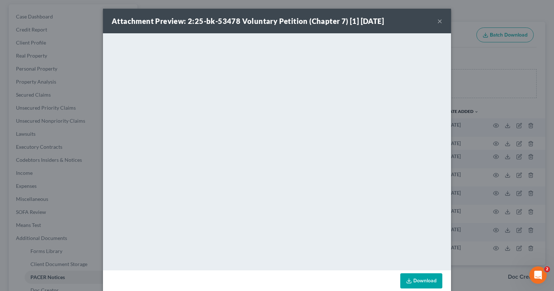
click at [437, 21] on button "×" at bounding box center [439, 21] width 5 height 9
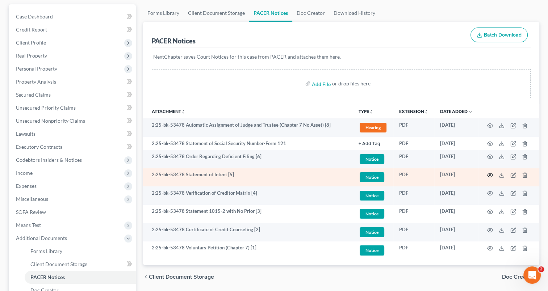
click at [490, 175] on circle "button" at bounding box center [490, 175] width 1 height 1
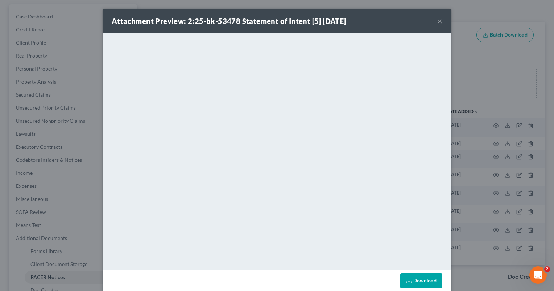
click at [439, 21] on button "×" at bounding box center [439, 21] width 5 height 9
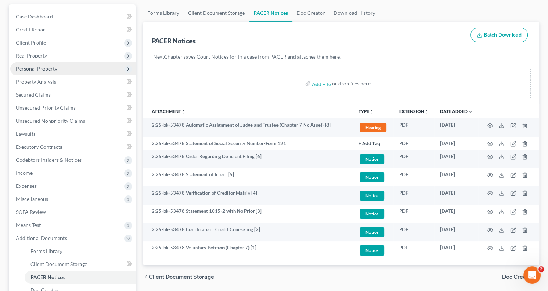
click at [37, 70] on span "Personal Property" at bounding box center [36, 69] width 41 height 6
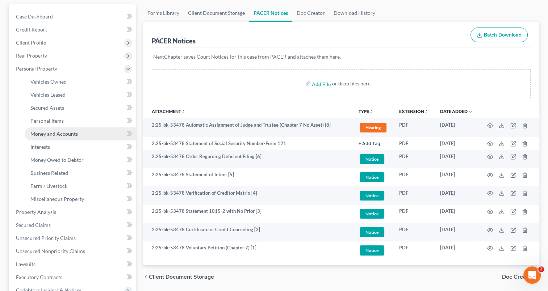
click at [39, 136] on link "Money and Accounts" at bounding box center [80, 134] width 111 height 13
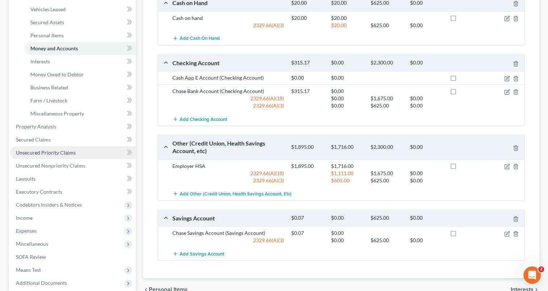
scroll to position [224, 0]
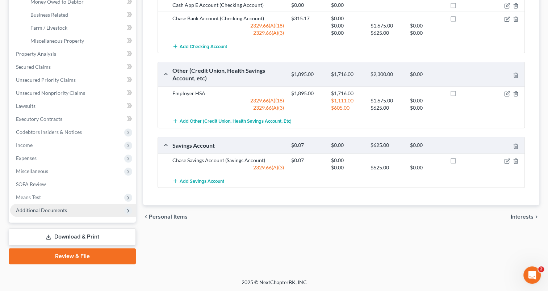
click at [45, 210] on span "Additional Documents" at bounding box center [41, 210] width 51 height 6
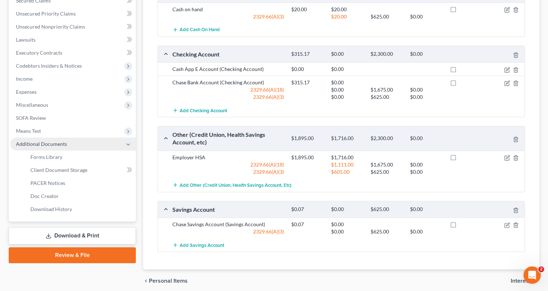
scroll to position [158, 0]
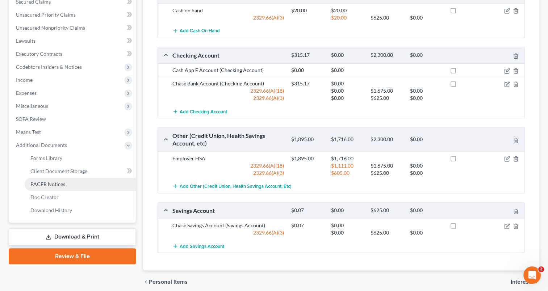
click at [49, 184] on span "PACER Notices" at bounding box center [47, 184] width 35 height 6
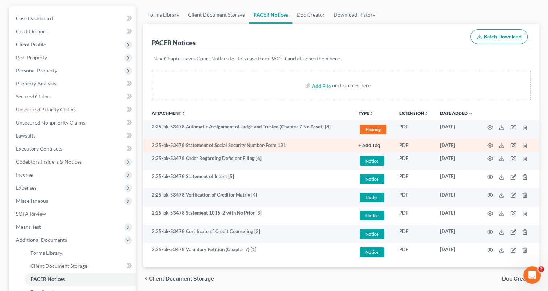
scroll to position [64, 0]
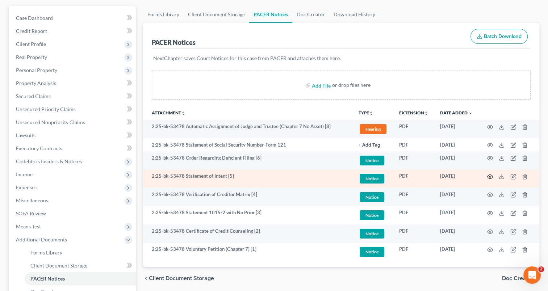
click at [491, 177] on circle "button" at bounding box center [490, 176] width 1 height 1
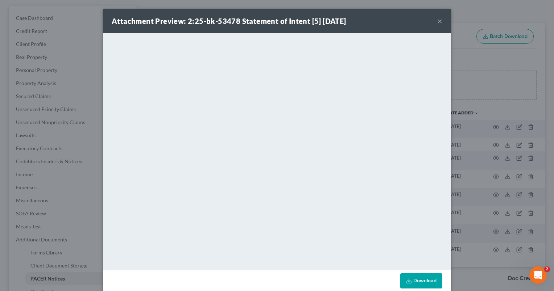
click at [437, 22] on button "×" at bounding box center [439, 21] width 5 height 9
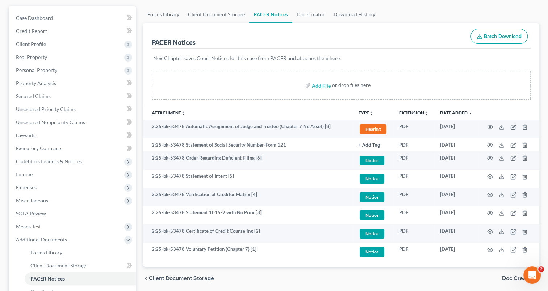
scroll to position [0, 0]
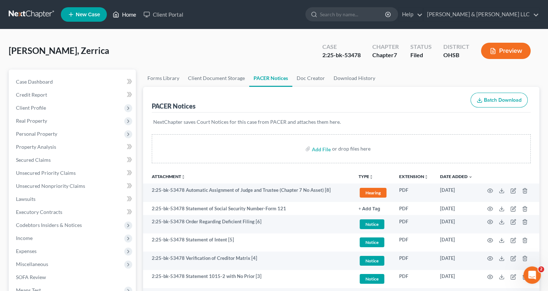
click at [128, 13] on link "Home" at bounding box center [124, 14] width 31 height 13
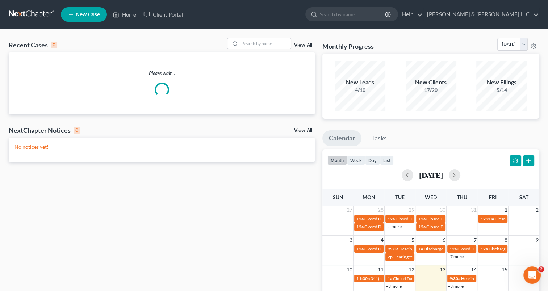
click at [98, 14] on span "New Case" at bounding box center [88, 14] width 24 height 5
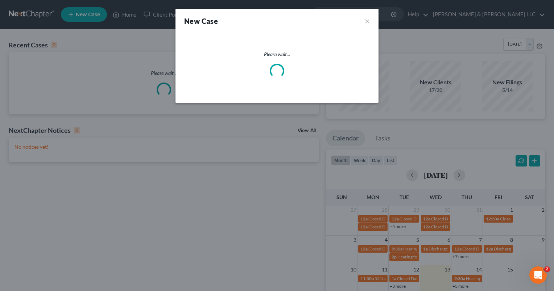
select select "62"
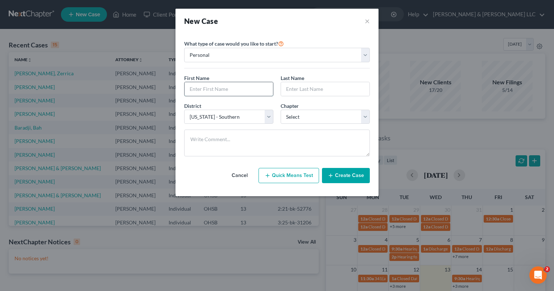
click at [213, 89] on input "text" at bounding box center [228, 89] width 88 height 14
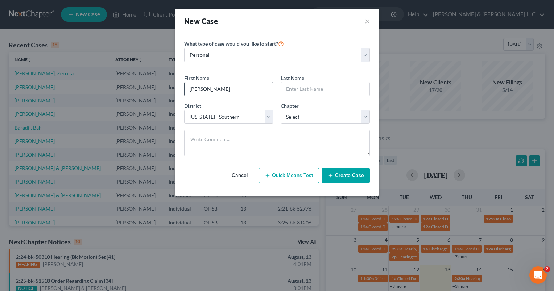
type input "Jamesina"
type input "Person"
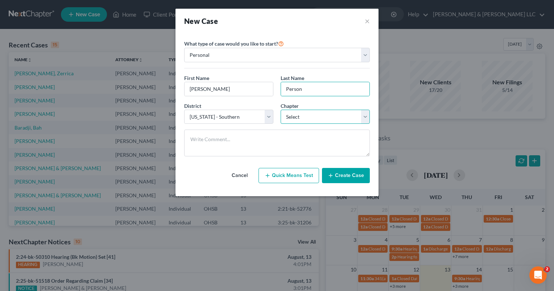
click at [294, 116] on select "Select 7 11 12 13" at bounding box center [325, 117] width 89 height 14
select select "3"
click at [281, 110] on select "Select 7 11 12 13" at bounding box center [325, 117] width 89 height 14
click at [340, 177] on button "Create Case" at bounding box center [346, 175] width 48 height 15
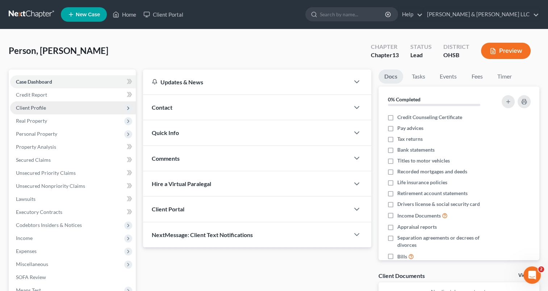
click at [41, 109] on span "Client Profile" at bounding box center [31, 108] width 30 height 6
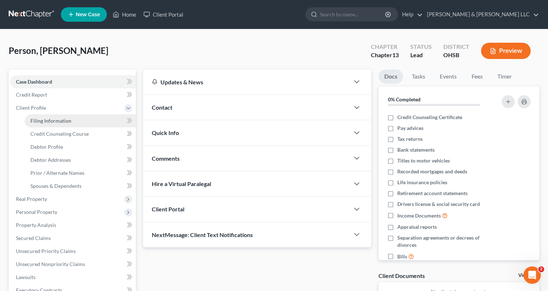
click at [64, 124] on link "Filing Information" at bounding box center [80, 121] width 111 height 13
select select "1"
select select "0"
select select "3"
select select "62"
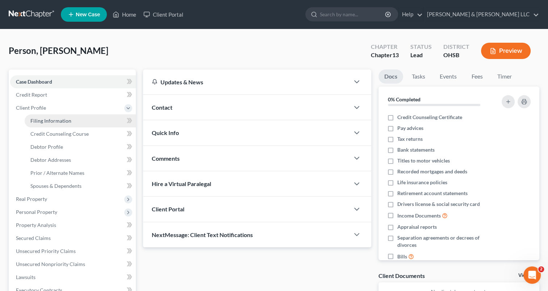
select select "36"
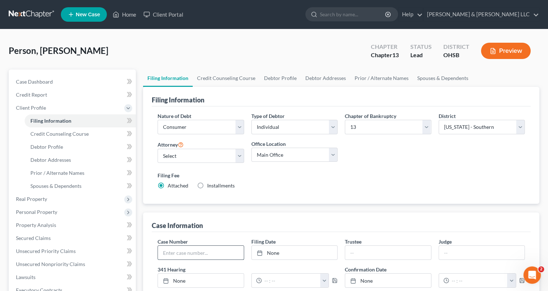
click at [204, 252] on input "text" at bounding box center [201, 253] width 86 height 14
paste input "22-50962"
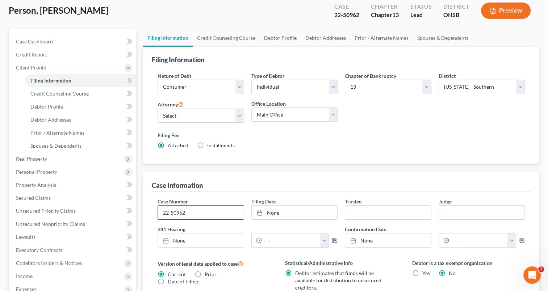
scroll to position [59, 0]
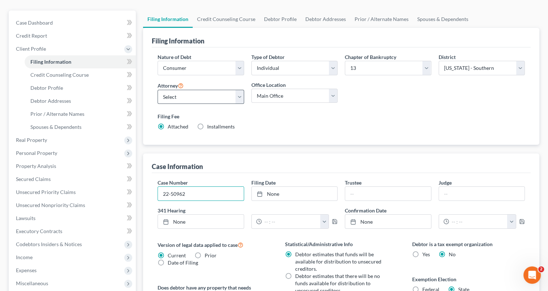
type input "22-50962"
click at [242, 99] on select "Select Courtney Cousino - OHSB Courtney Cousino - OHNB Danielle Weinzimmer - OH…" at bounding box center [201, 97] width 86 height 14
select select "0"
click at [158, 90] on select "Select Courtney Cousino - OHSB Courtney Cousino - OHNB Danielle Weinzimmer - OH…" at bounding box center [201, 97] width 86 height 14
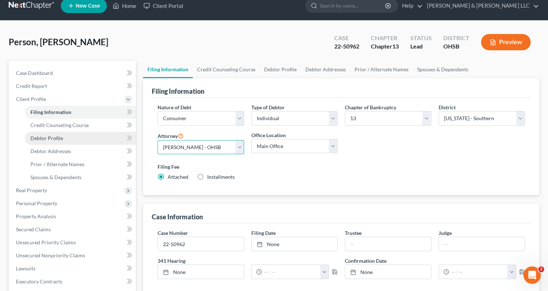
scroll to position [0, 0]
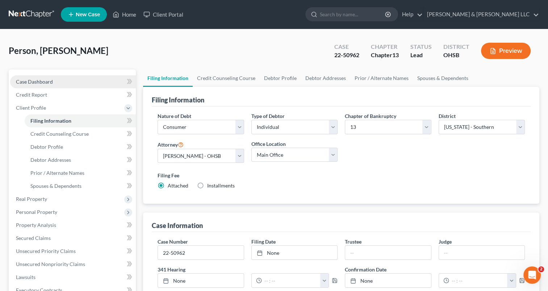
click at [75, 80] on link "Case Dashboard" at bounding box center [73, 81] width 126 height 13
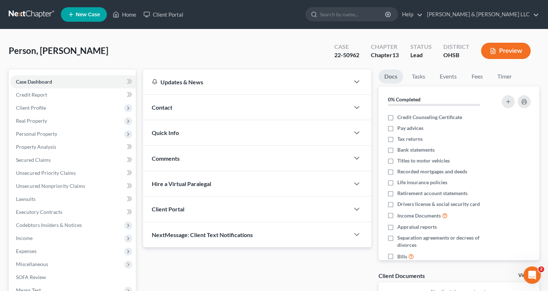
click at [169, 134] on span "Quick Info" at bounding box center [165, 132] width 27 height 7
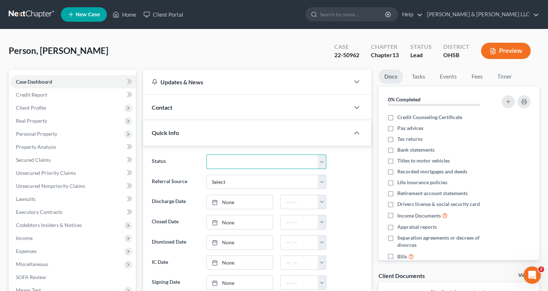
click at [216, 159] on select "Closed Discharged Dismissed Filed In Progress Lead Lost Lead Ready to File Reta…" at bounding box center [267, 162] width 120 height 14
select select "3"
click at [207, 155] on select "Closed Discharged Dismissed Filed In Progress Lead Lost Lead Ready to File Reta…" at bounding box center [267, 162] width 120 height 14
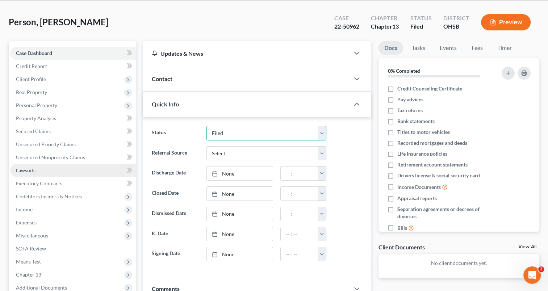
scroll to position [15, 0]
